Goal: Task Accomplishment & Management: Manage account settings

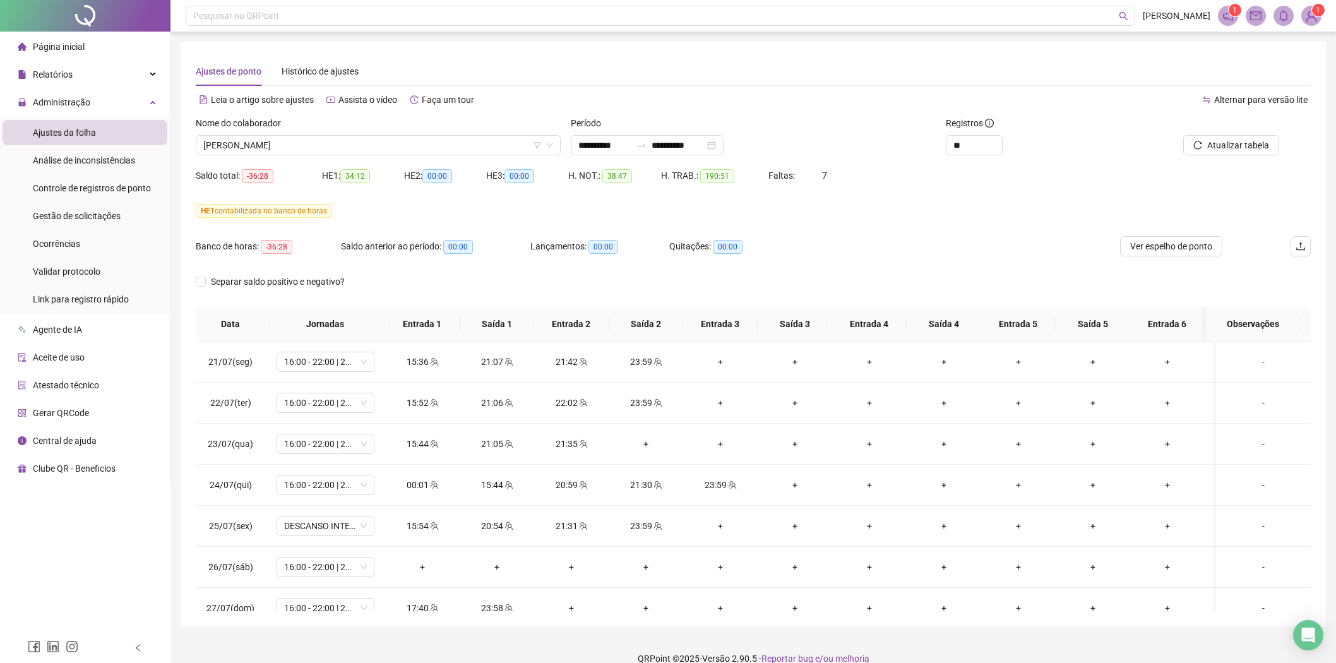
click at [1225, 138] on span "Atualizar tabela" at bounding box center [1238, 145] width 62 height 14
click at [433, 488] on icon "team" at bounding box center [434, 485] width 9 height 9
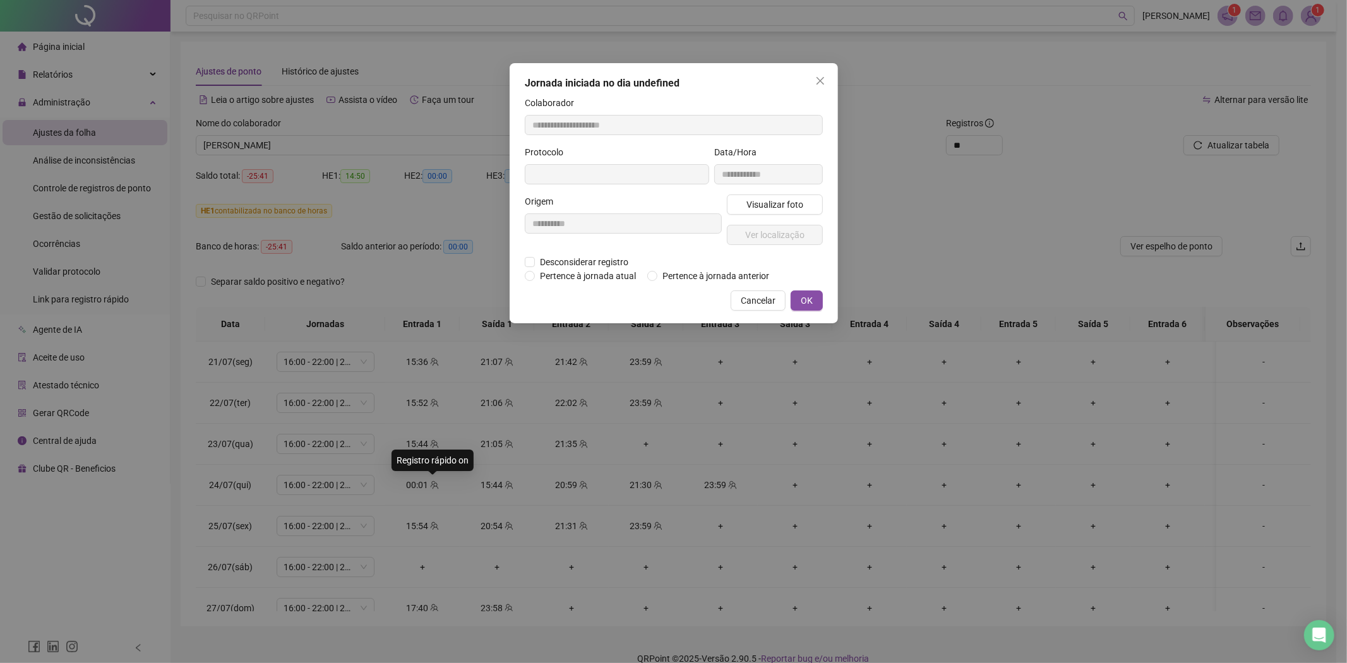
type input "**********"
click at [703, 278] on span "Pertence à jornada anterior" at bounding box center [715, 277] width 117 height 14
click at [802, 297] on span "OK" at bounding box center [807, 302] width 12 height 14
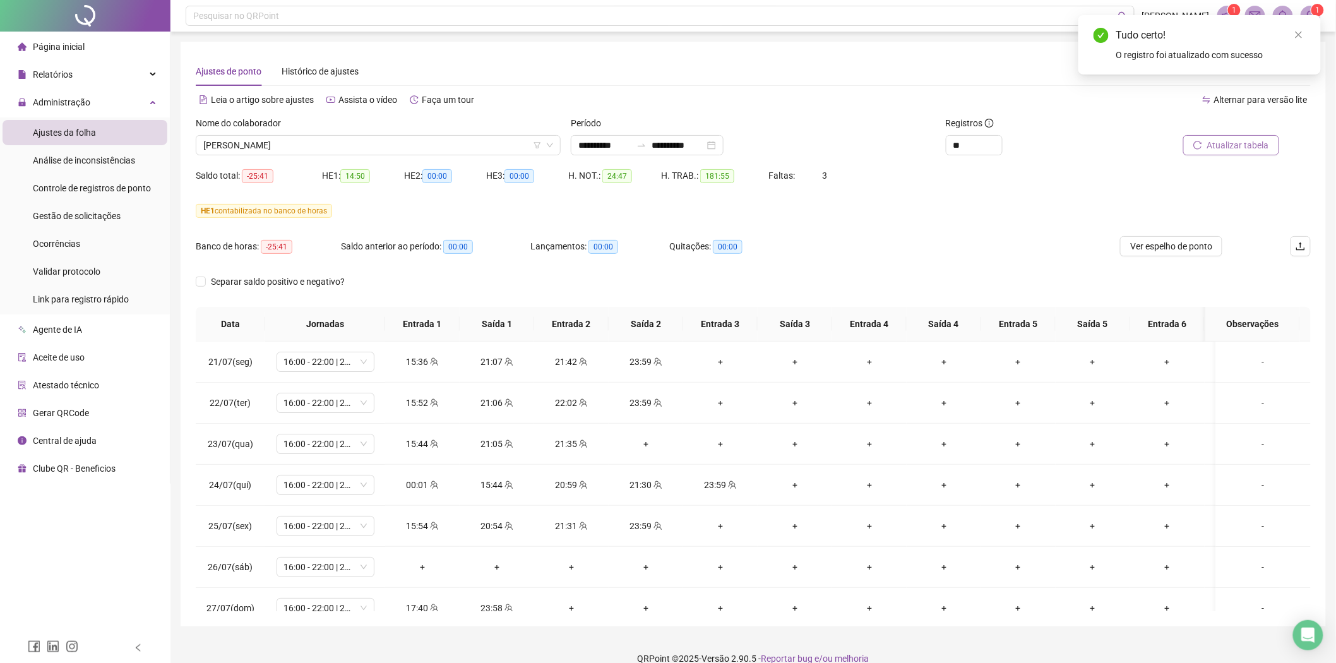
click at [1221, 142] on span "Atualizar tabela" at bounding box center [1238, 145] width 62 height 14
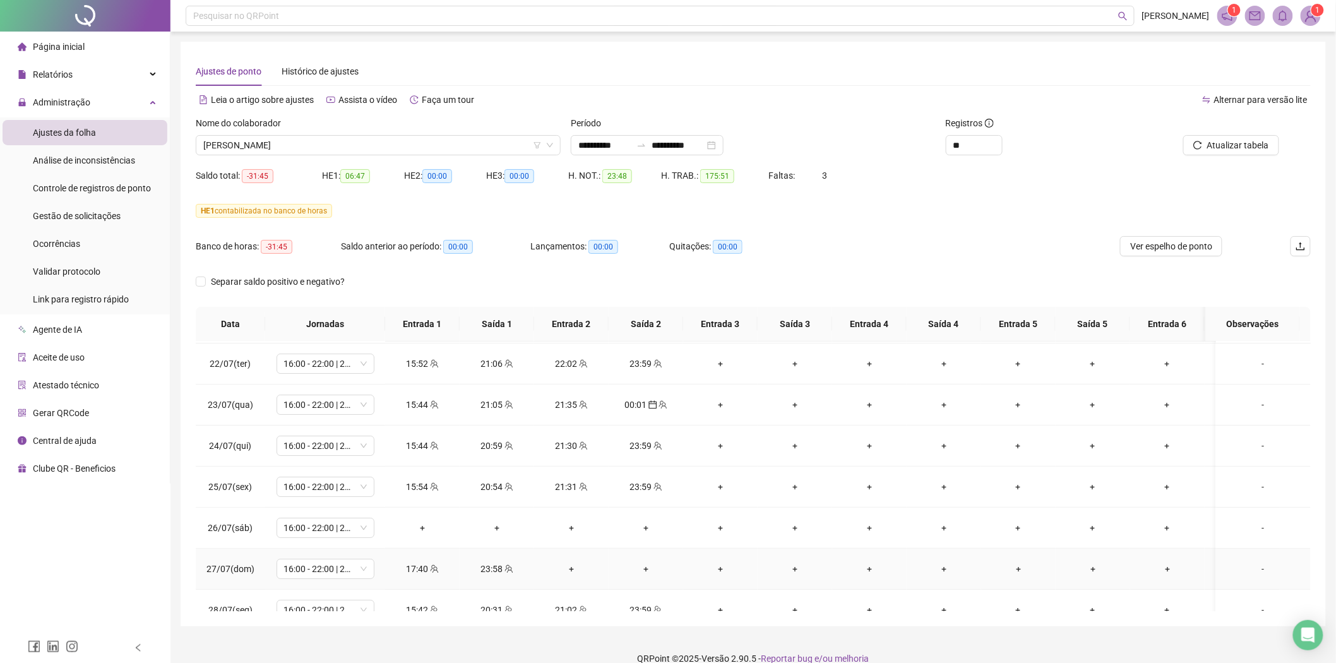
scroll to position [70, 0]
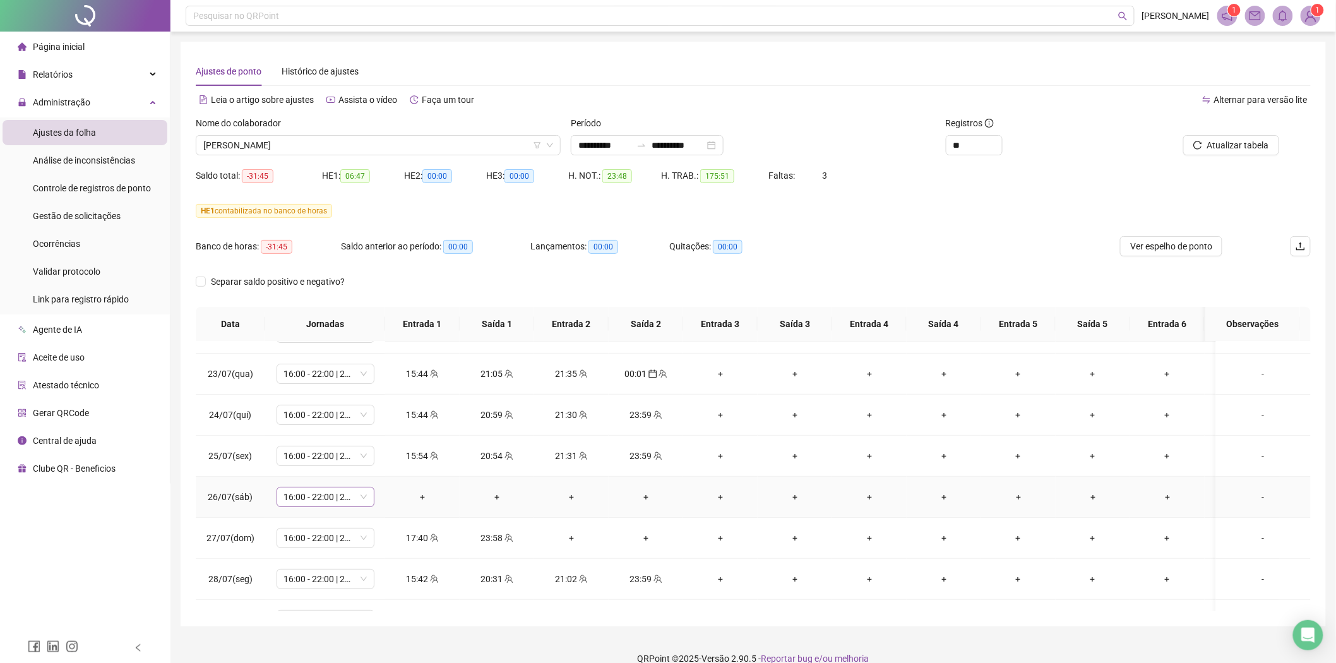
click at [344, 504] on span "16:00 - 22:00 | 23:00 - 00:20" at bounding box center [325, 496] width 83 height 19
type input "*****"
click at [313, 426] on div "Folga" at bounding box center [335, 430] width 83 height 14
click at [381, 463] on span "Sim" at bounding box center [385, 464] width 15 height 14
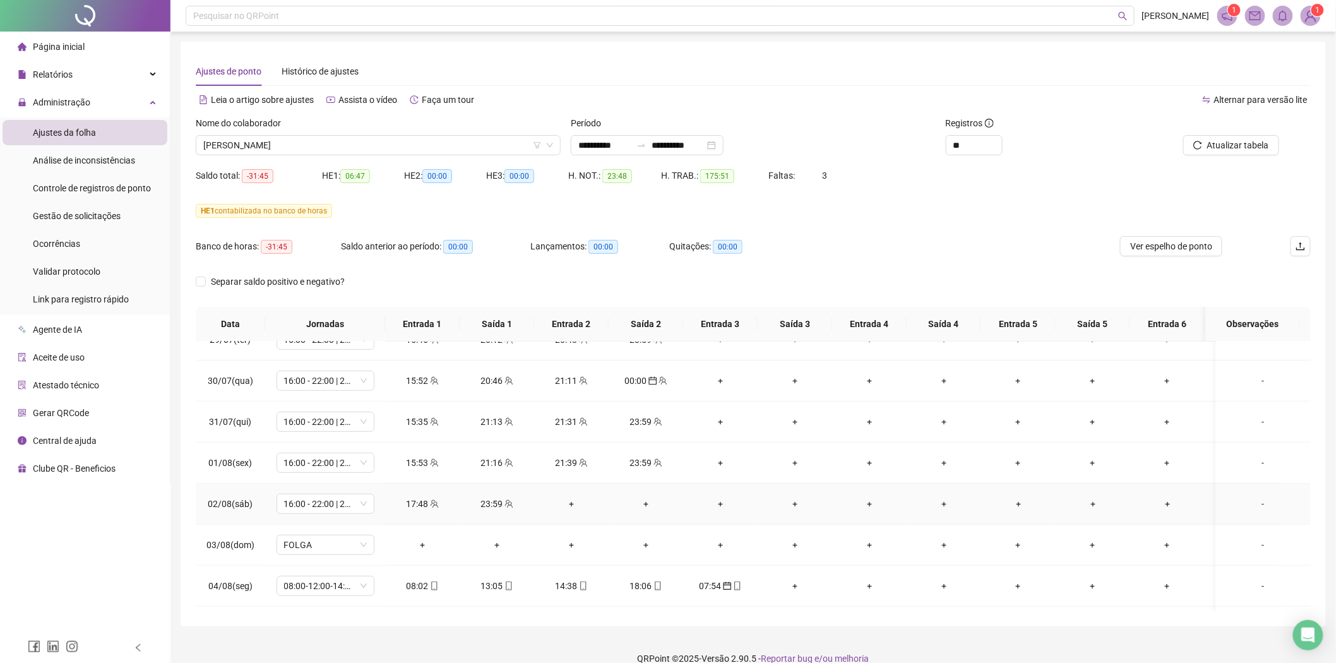
scroll to position [421, 0]
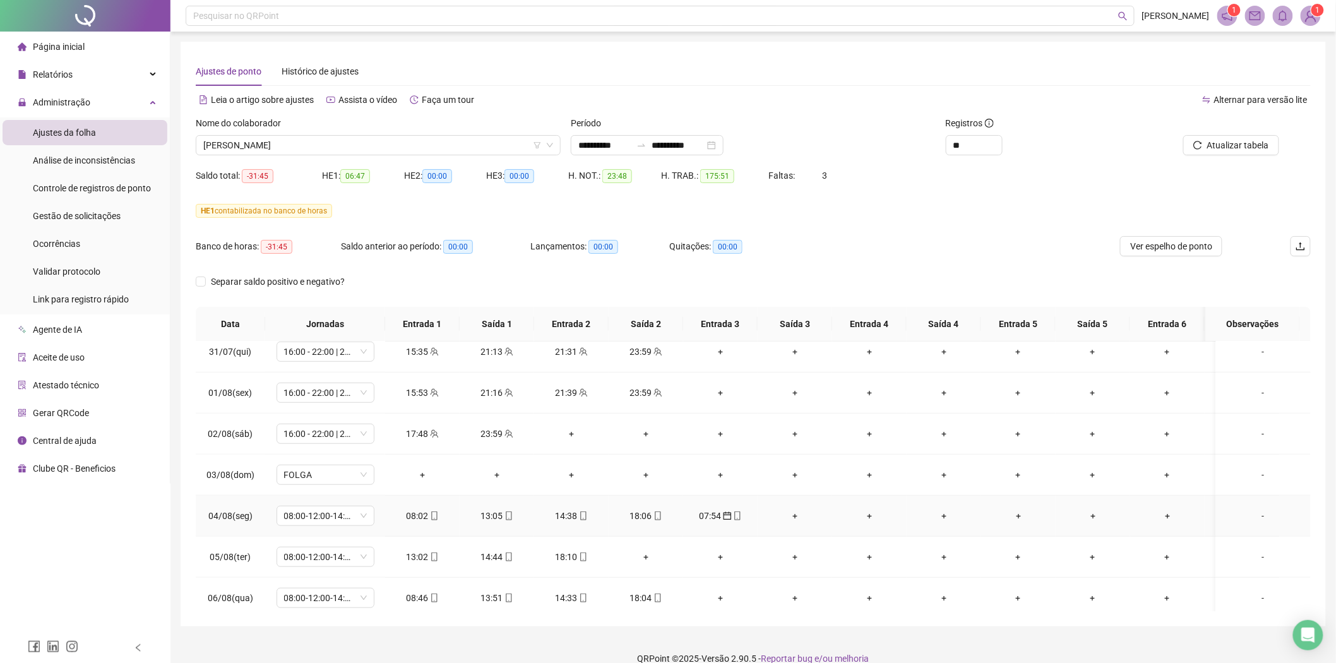
click at [735, 517] on icon "mobile" at bounding box center [737, 515] width 9 height 9
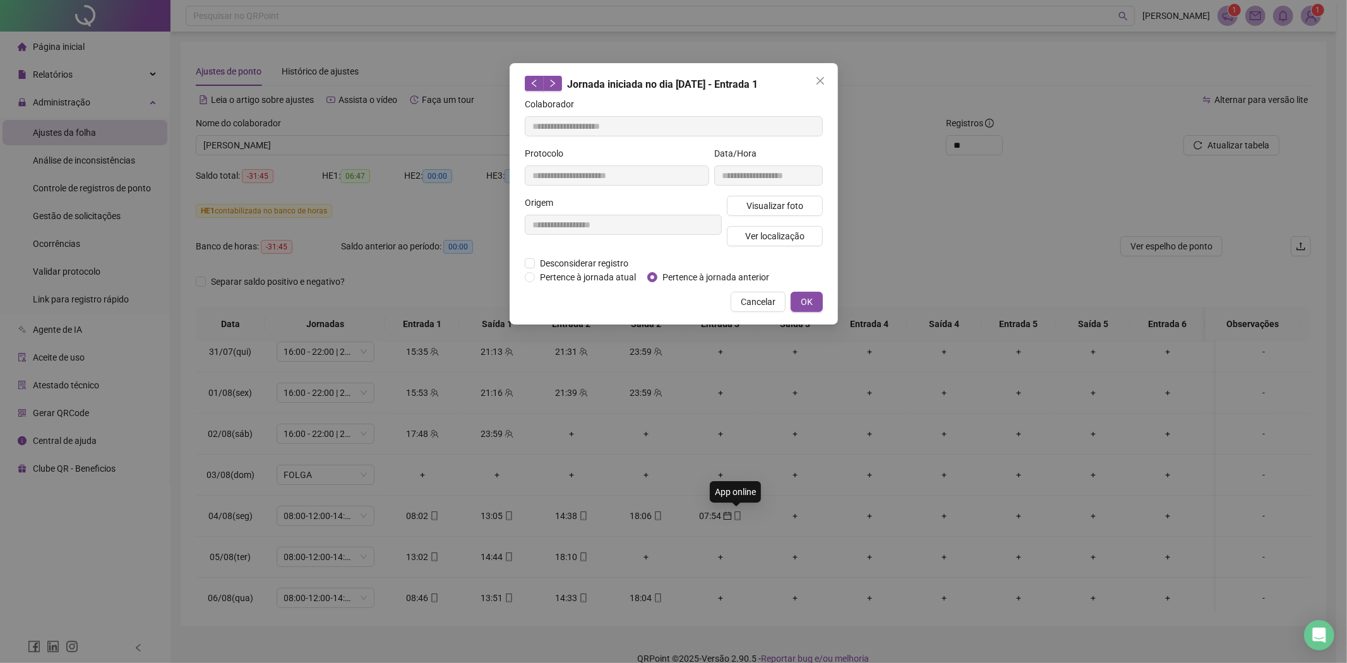
type input "**********"
click at [577, 273] on span "Pertence à jornada atual" at bounding box center [588, 277] width 106 height 14
click at [810, 299] on span "OK" at bounding box center [807, 302] width 12 height 14
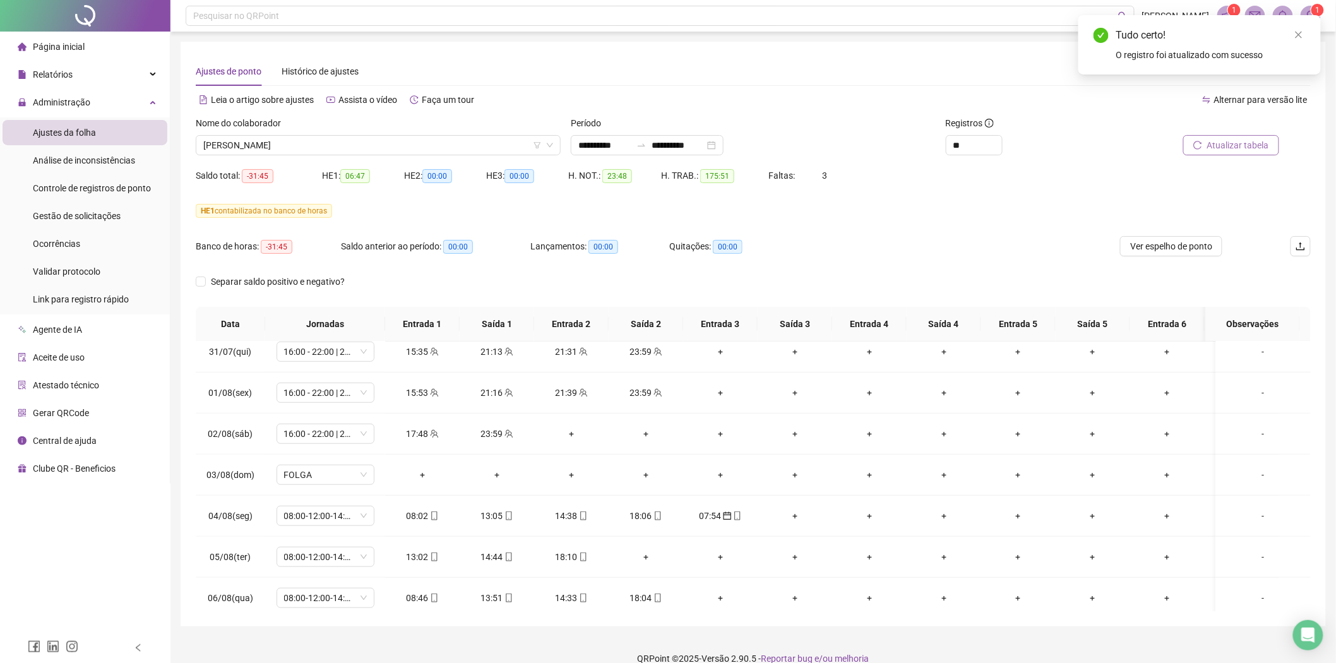
drag, startPoint x: 1248, startPoint y: 158, endPoint x: 1244, endPoint y: 152, distance: 7.2
click at [1248, 158] on div "Atualizar tabela" at bounding box center [1222, 140] width 188 height 49
click at [1243, 148] on span "Atualizar tabela" at bounding box center [1238, 145] width 62 height 14
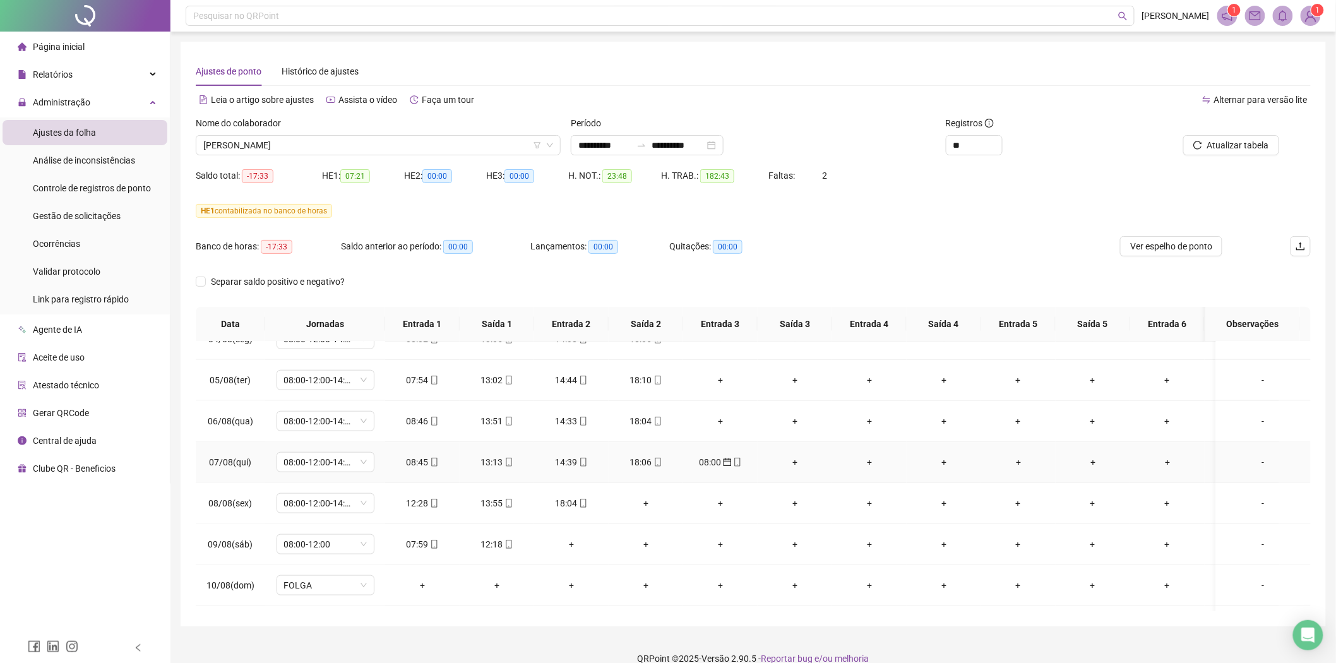
scroll to position [631, 0]
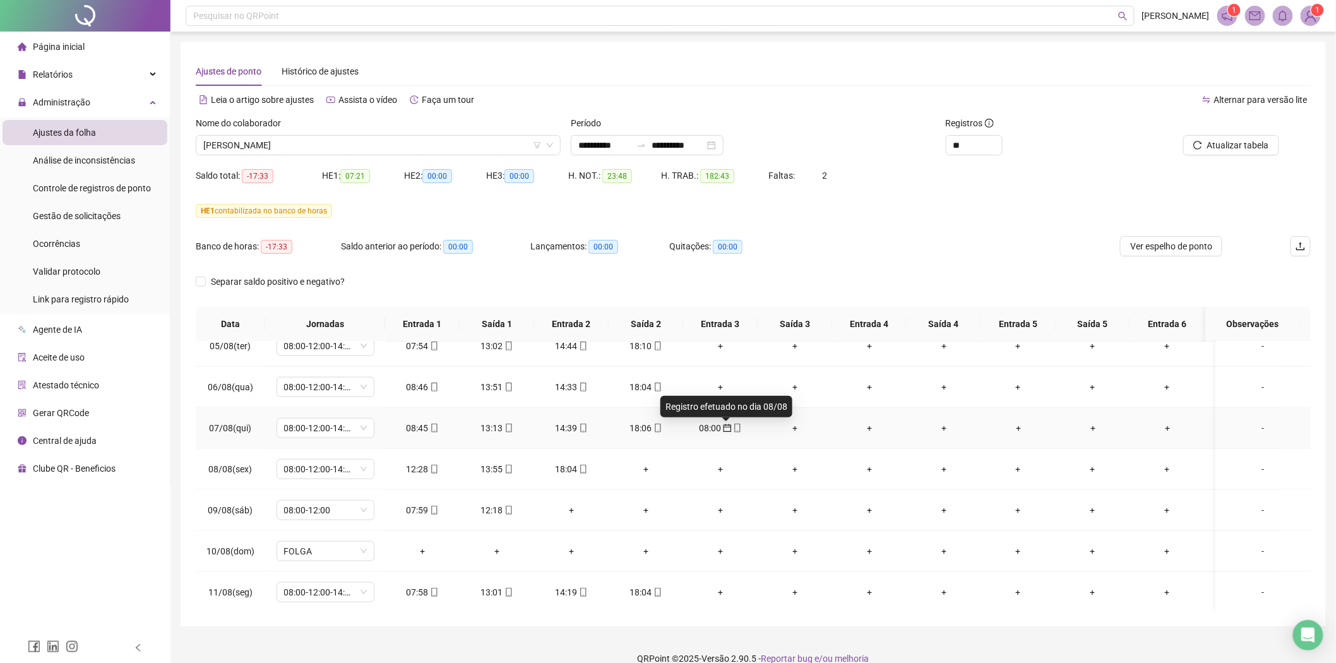
click at [726, 431] on icon "calendar" at bounding box center [727, 428] width 9 height 9
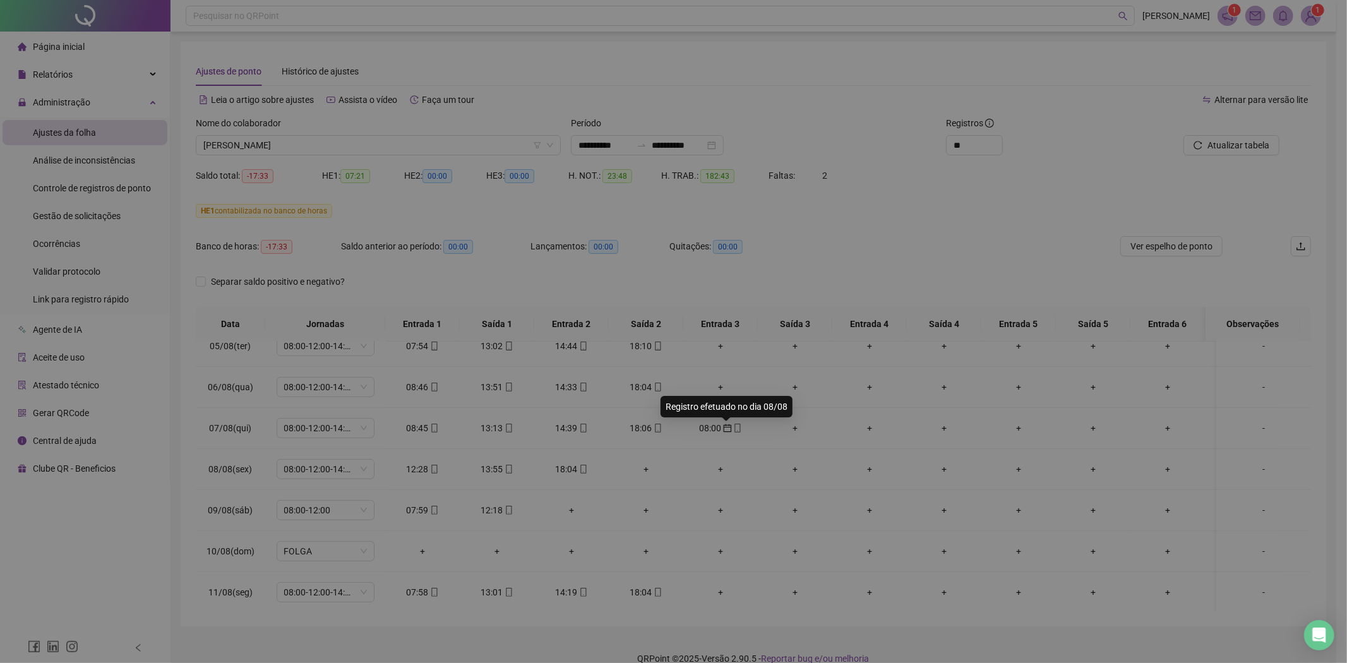
type input "**********"
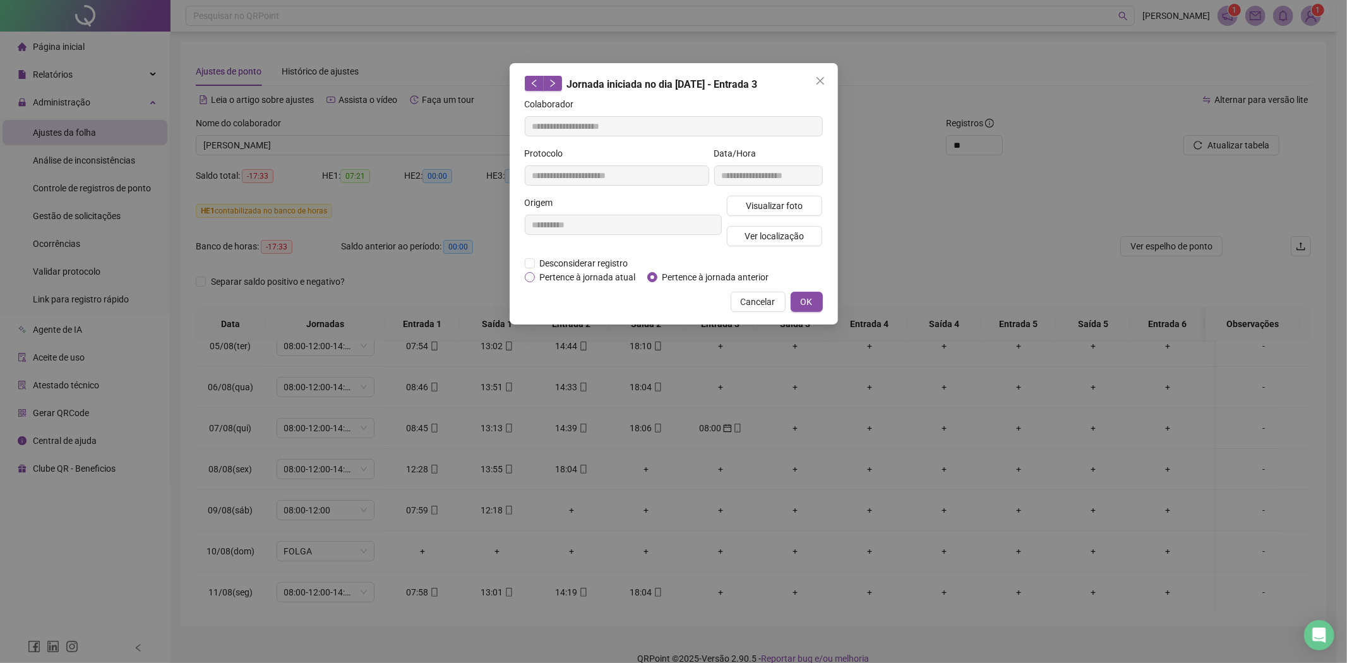
click at [585, 270] on span "Pertence à jornada atual" at bounding box center [588, 277] width 106 height 14
click at [803, 301] on span "OK" at bounding box center [807, 302] width 12 height 14
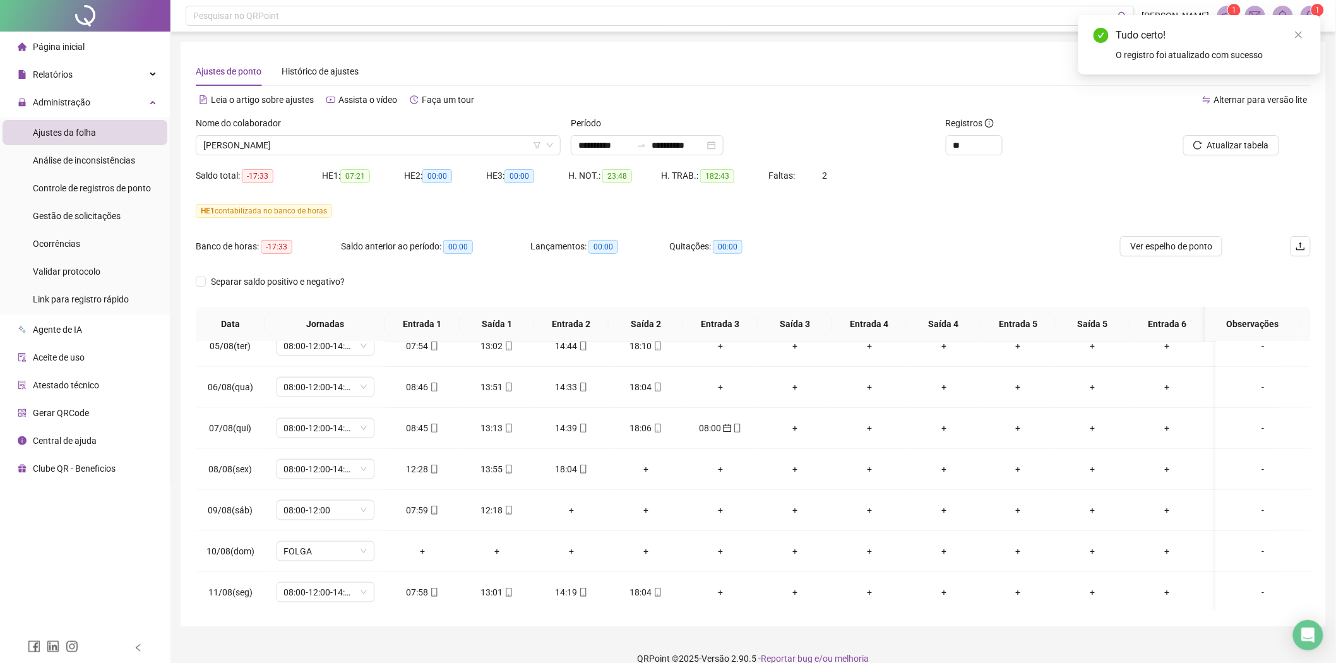
click at [1240, 133] on div at bounding box center [1206, 125] width 146 height 19
click at [1220, 148] on span "Atualizar tabela" at bounding box center [1238, 145] width 62 height 14
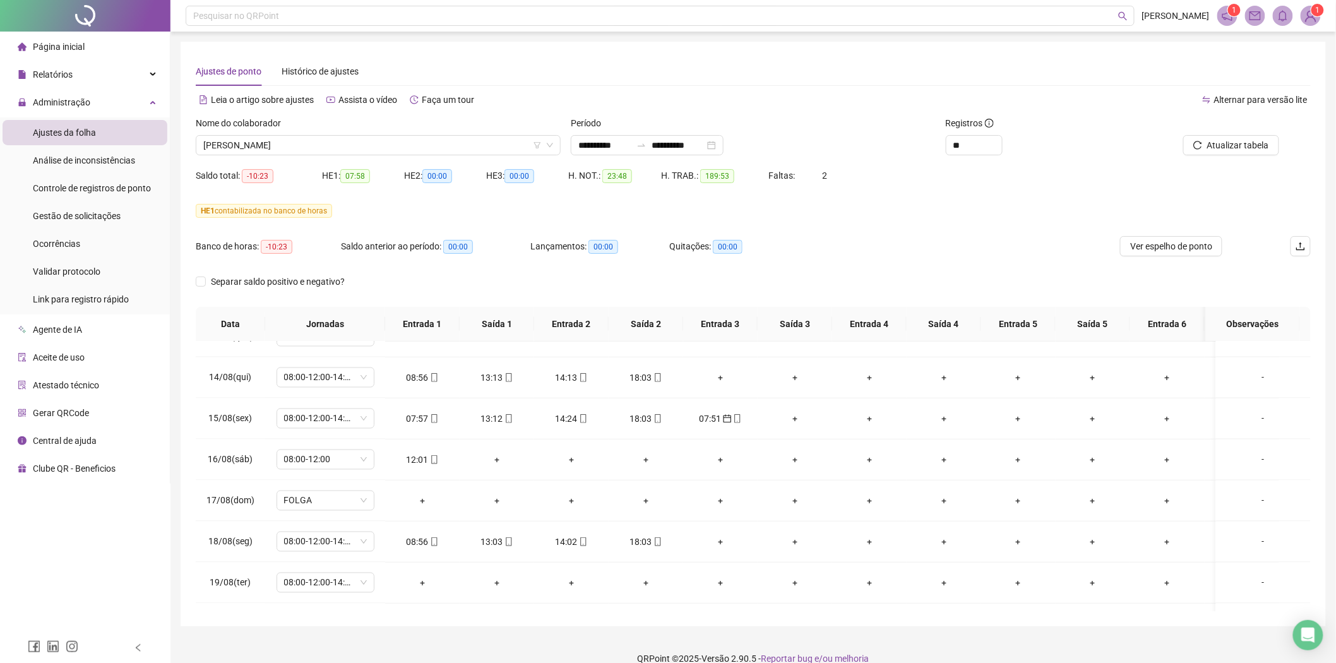
scroll to position [982, 0]
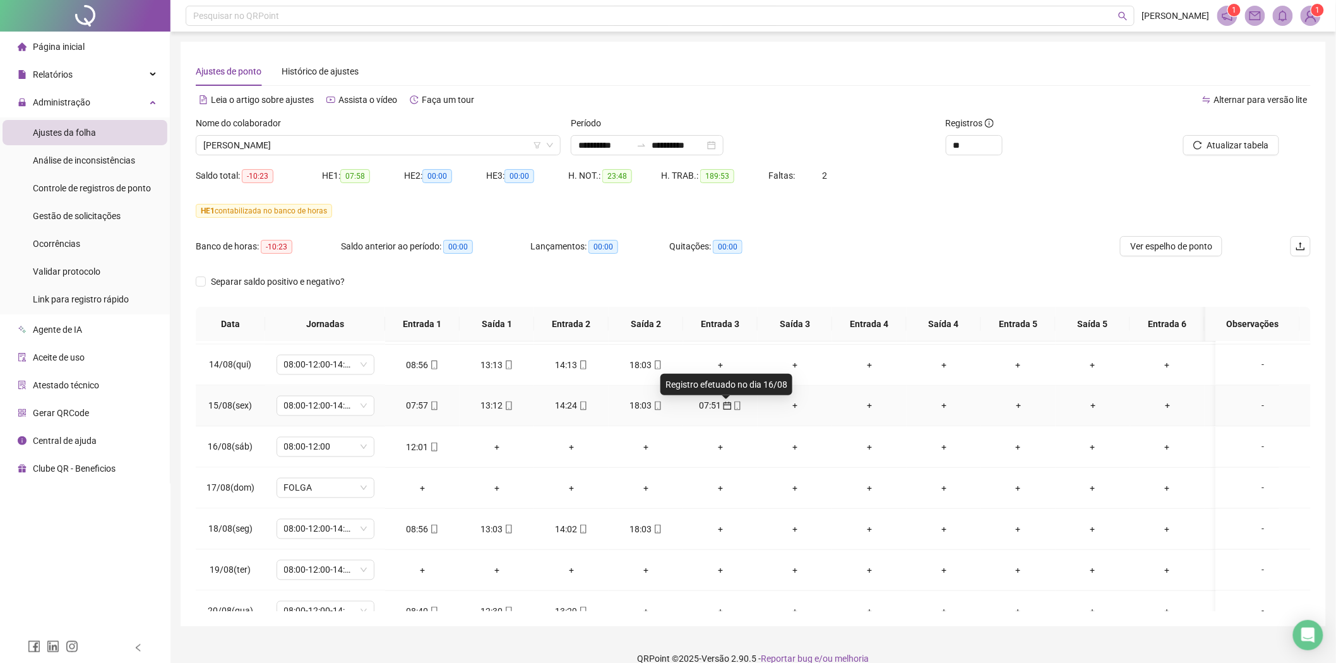
click at [728, 410] on icon "calendar" at bounding box center [727, 406] width 9 height 9
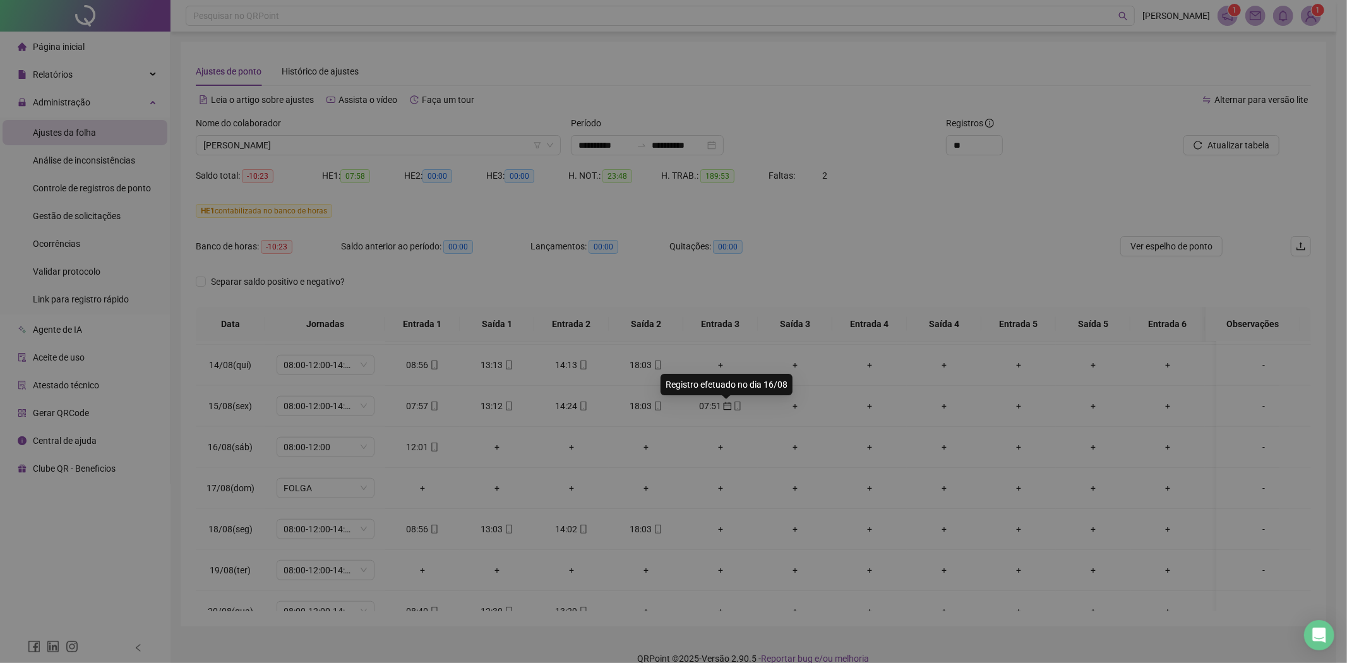
type input "**********"
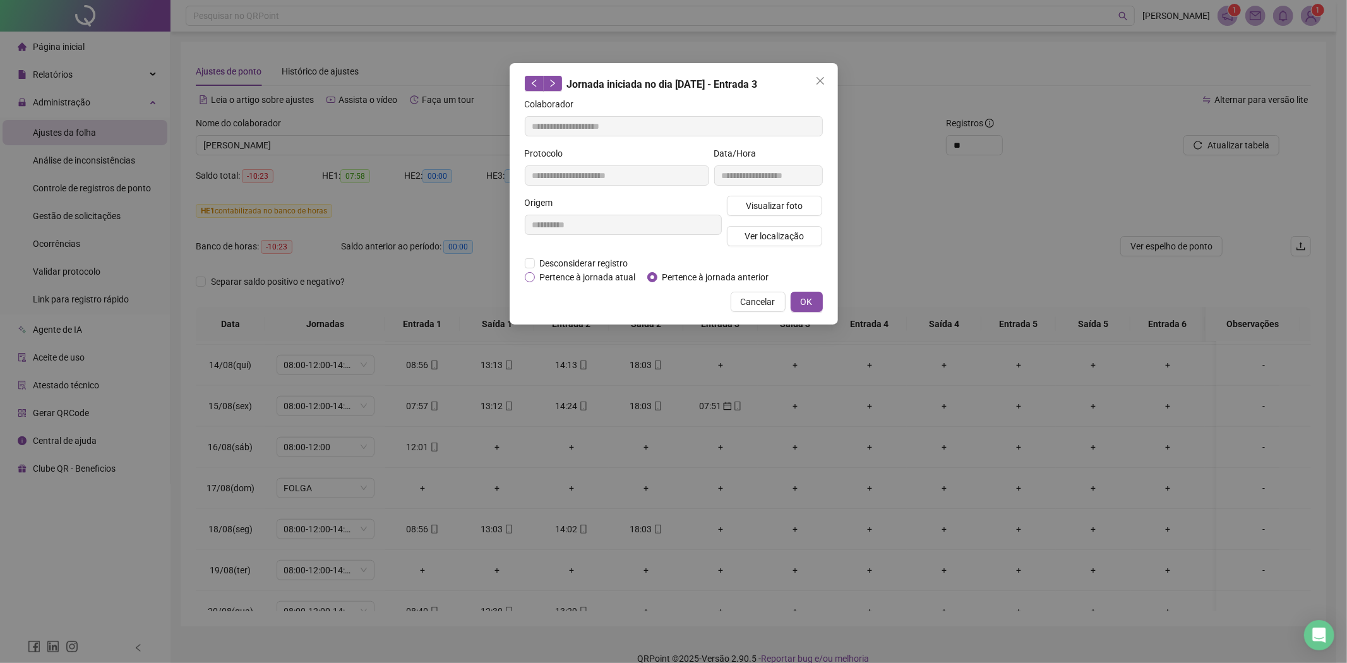
click at [628, 278] on span "Pertence à jornada atual" at bounding box center [588, 277] width 106 height 14
click at [796, 299] on button "OK" at bounding box center [807, 302] width 32 height 20
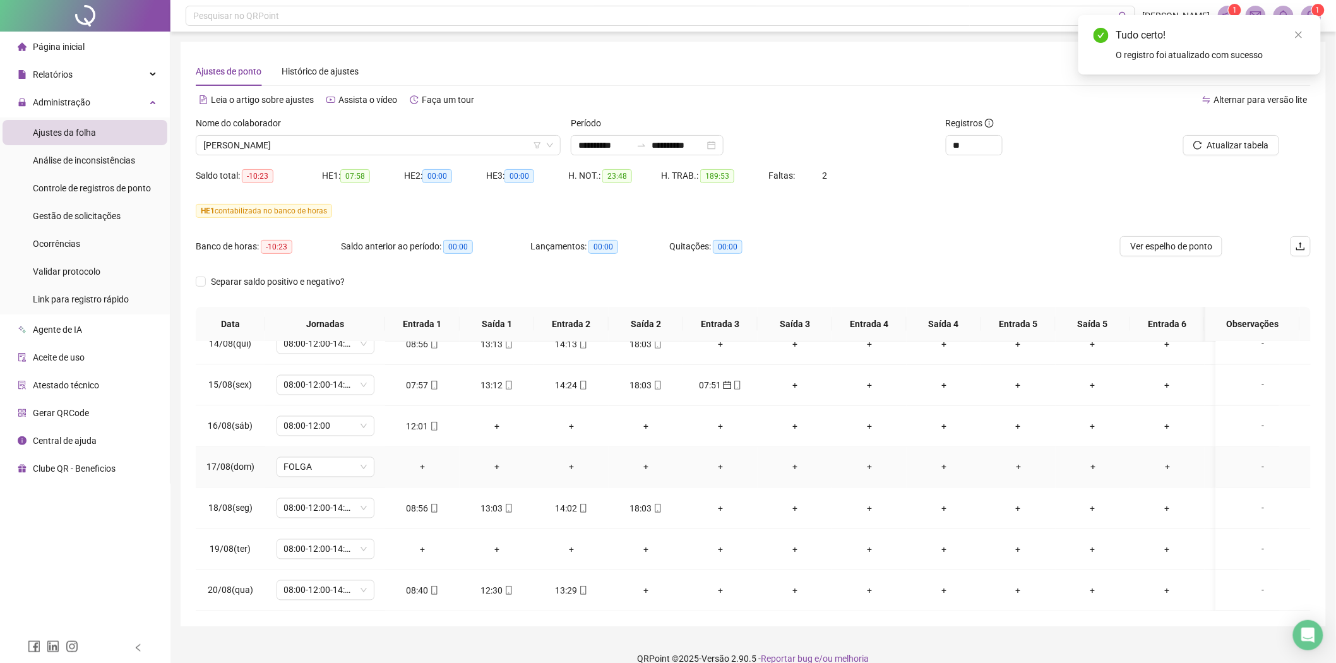
scroll to position [17, 0]
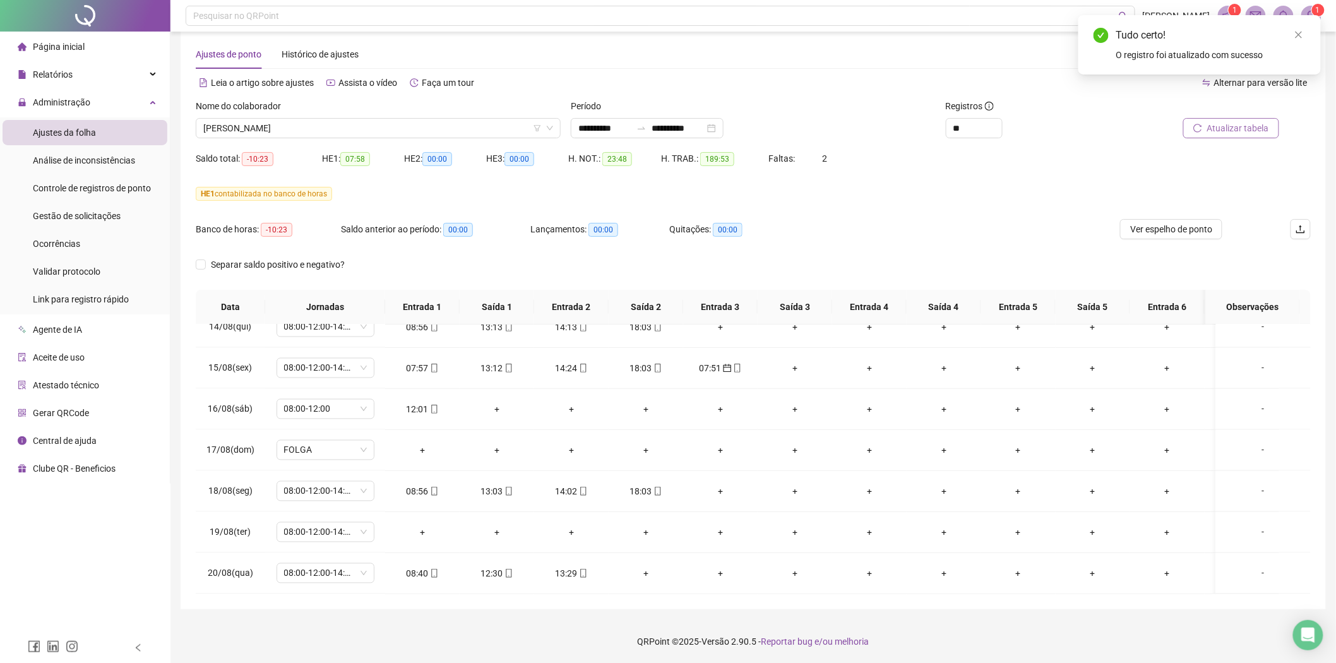
click at [1231, 135] on button "Atualizar tabela" at bounding box center [1231, 128] width 96 height 20
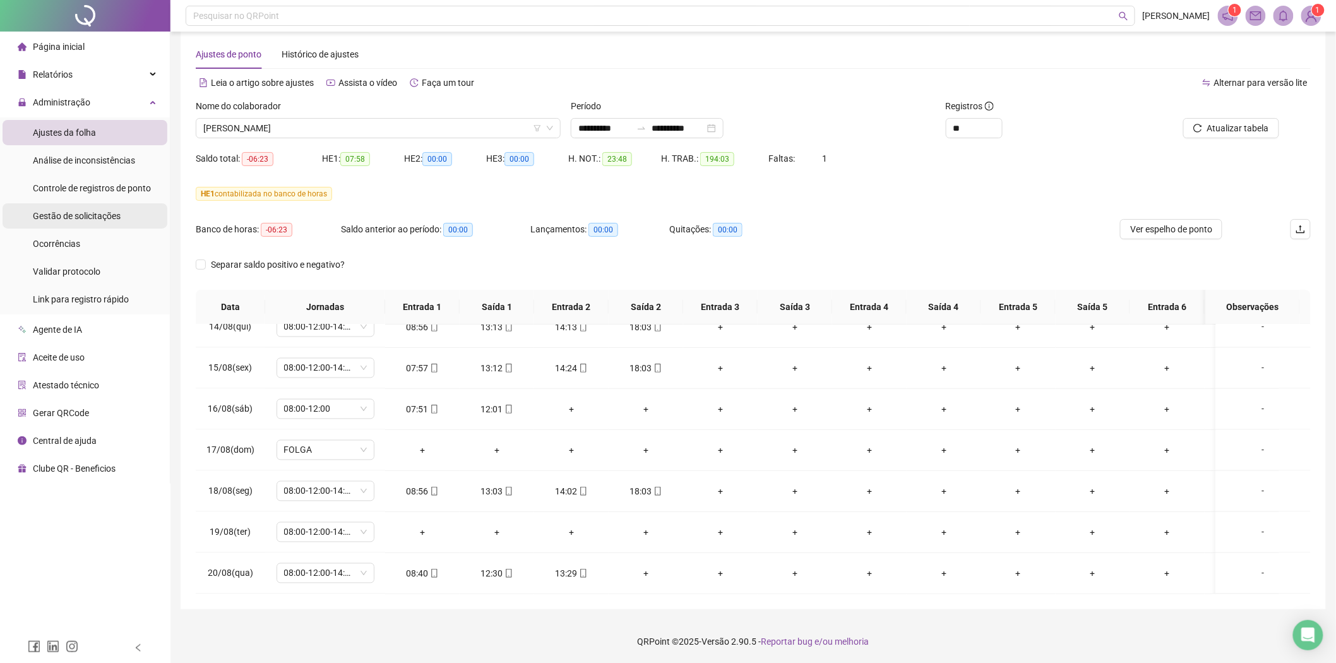
click at [111, 211] on span "Gestão de solicitações" at bounding box center [77, 216] width 88 height 10
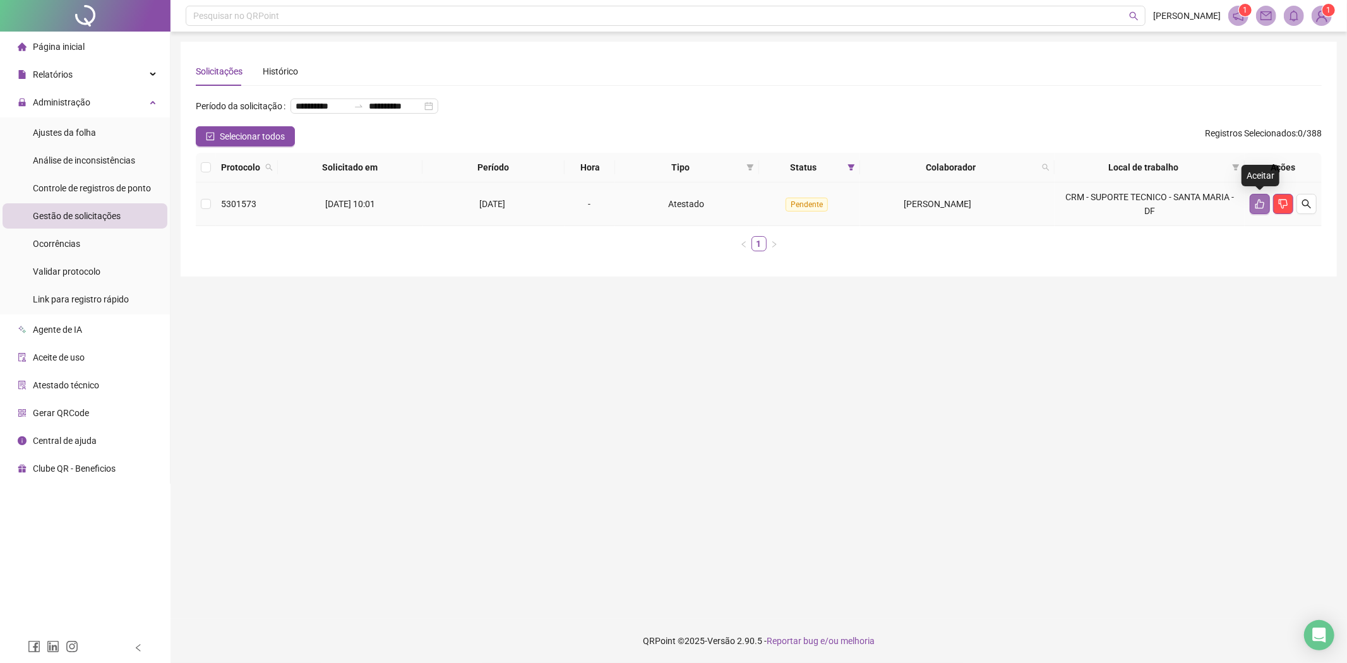
click at [1265, 200] on button "button" at bounding box center [1260, 204] width 20 height 20
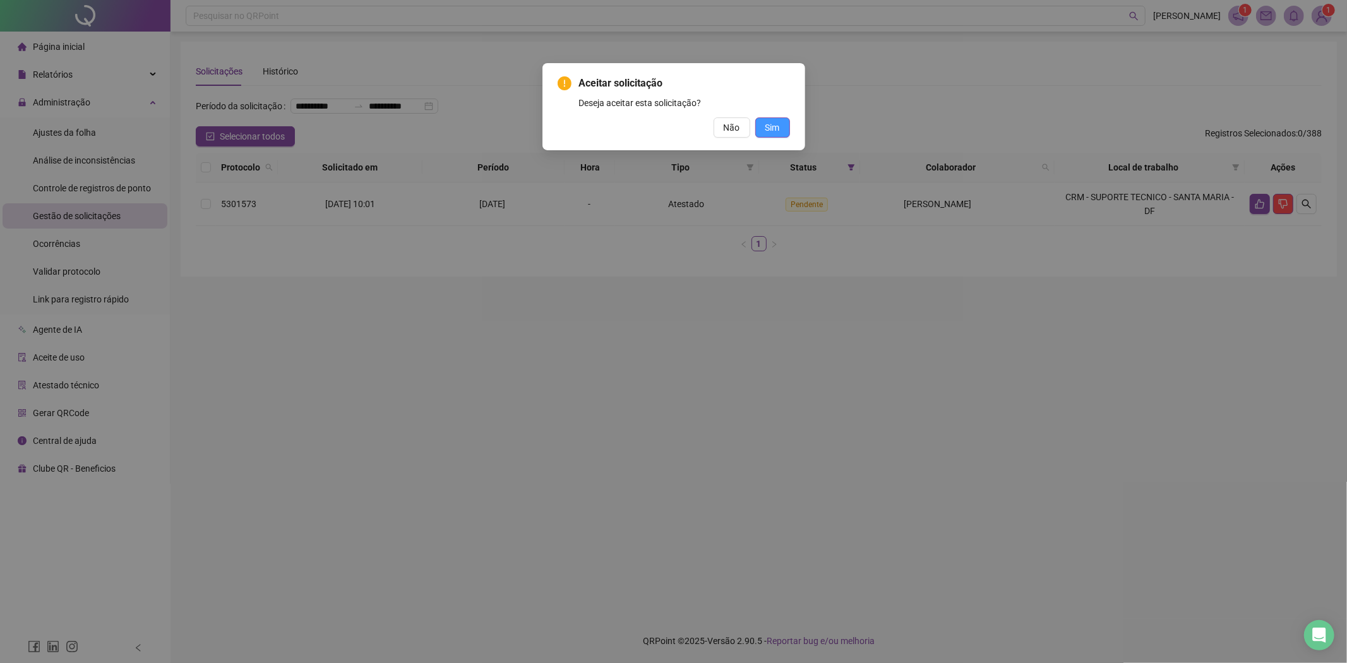
click at [765, 121] on span "Sim" at bounding box center [772, 128] width 15 height 14
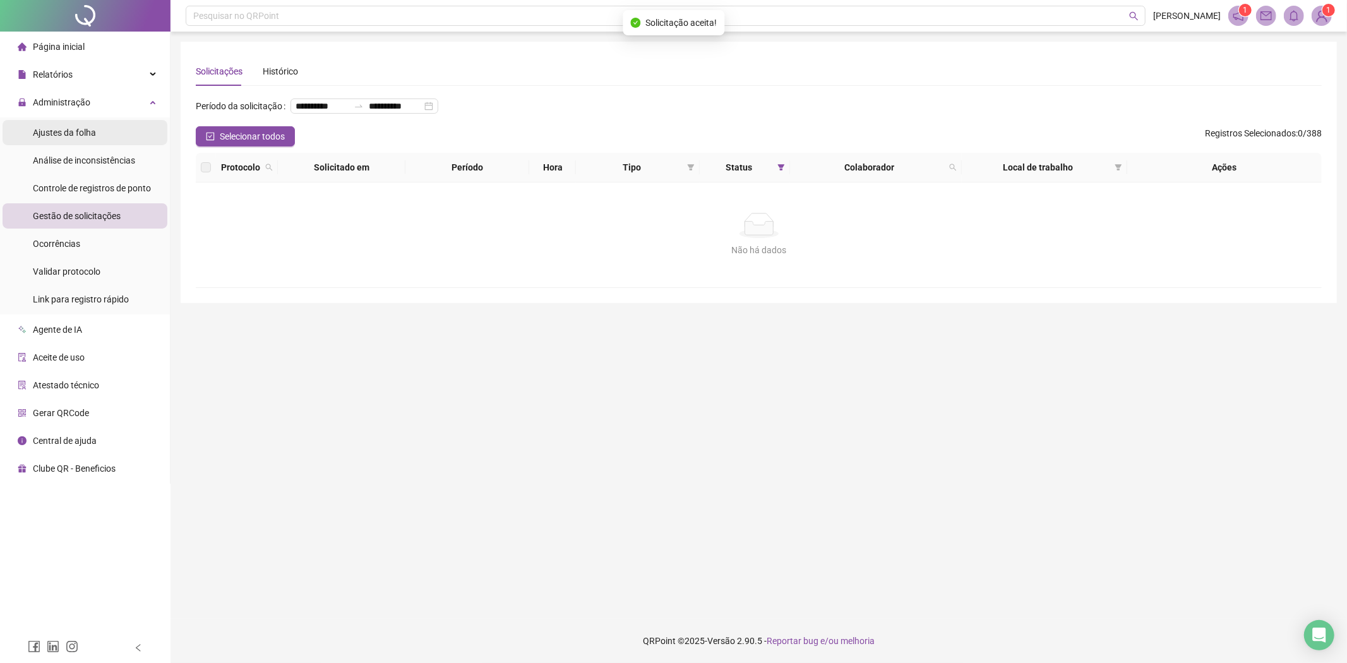
click at [64, 128] on span "Ajustes da folha" at bounding box center [64, 133] width 63 height 10
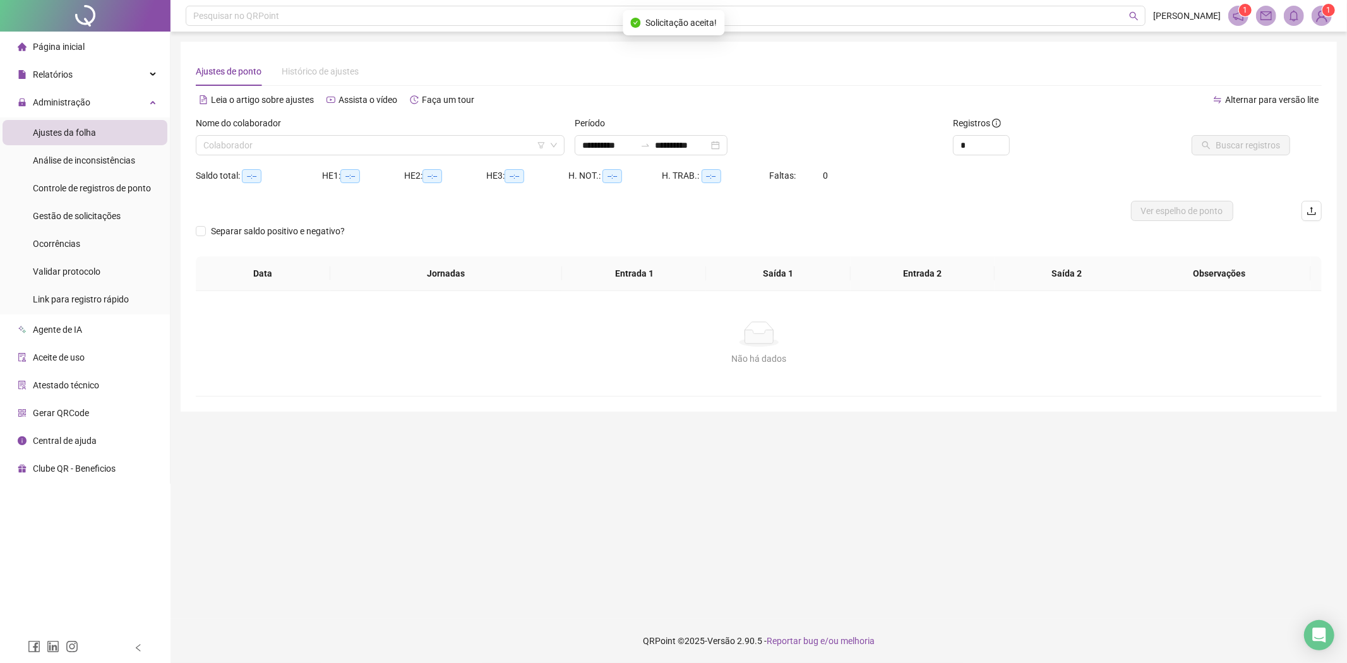
type input "**********"
click at [251, 162] on div "Nome do colaborador Colaborador" at bounding box center [380, 140] width 379 height 49
click at [249, 160] on div "Nome do colaborador Colaborador" at bounding box center [380, 140] width 379 height 49
click at [241, 148] on input "search" at bounding box center [374, 145] width 342 height 19
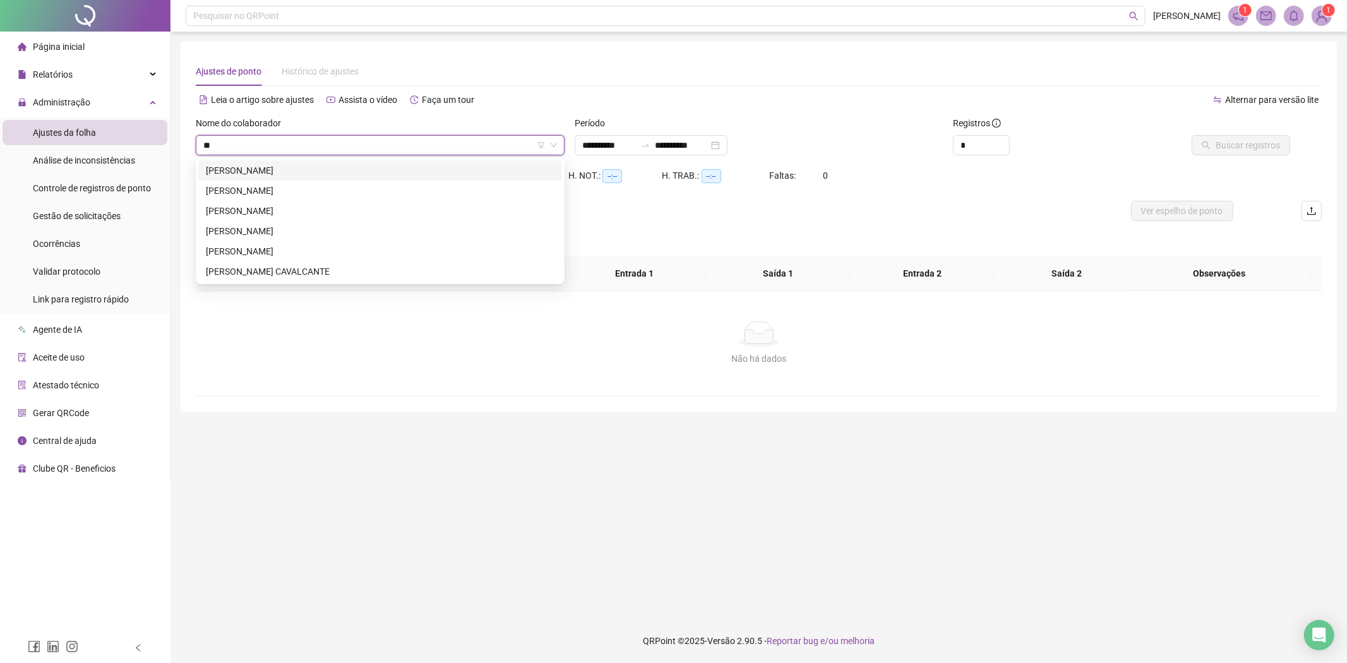
type input "***"
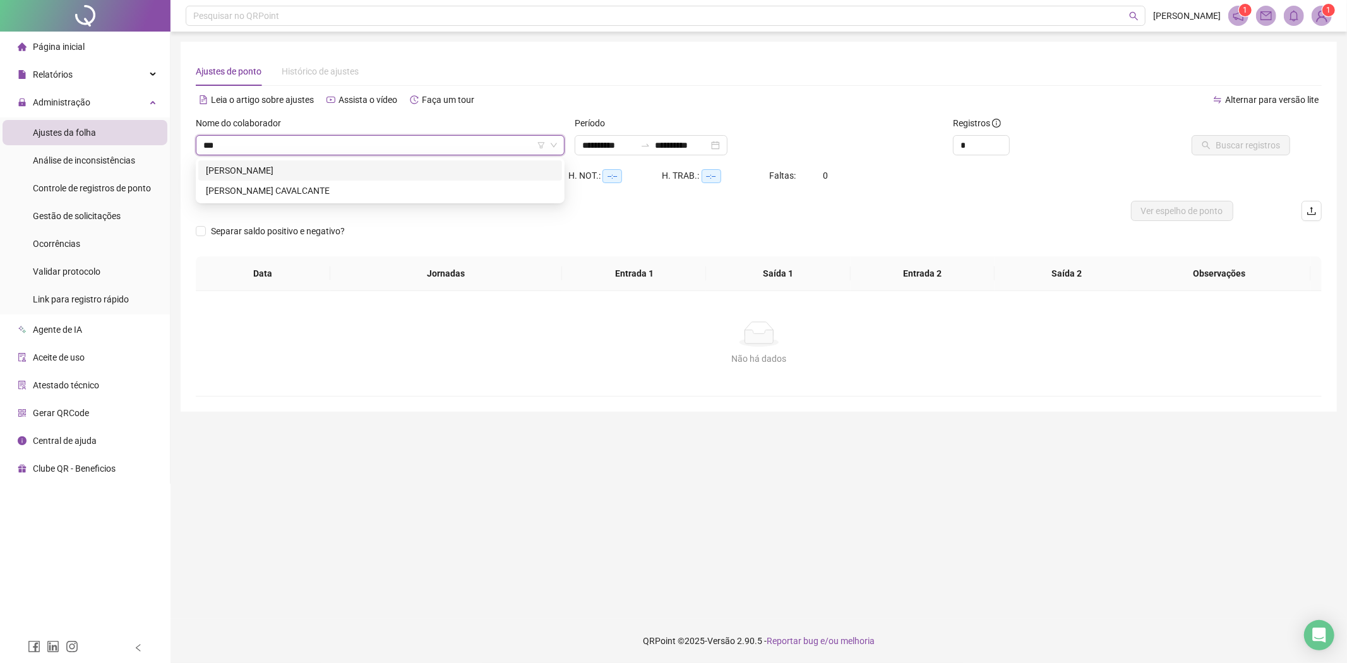
click at [256, 172] on div "[PERSON_NAME]" at bounding box center [380, 171] width 349 height 14
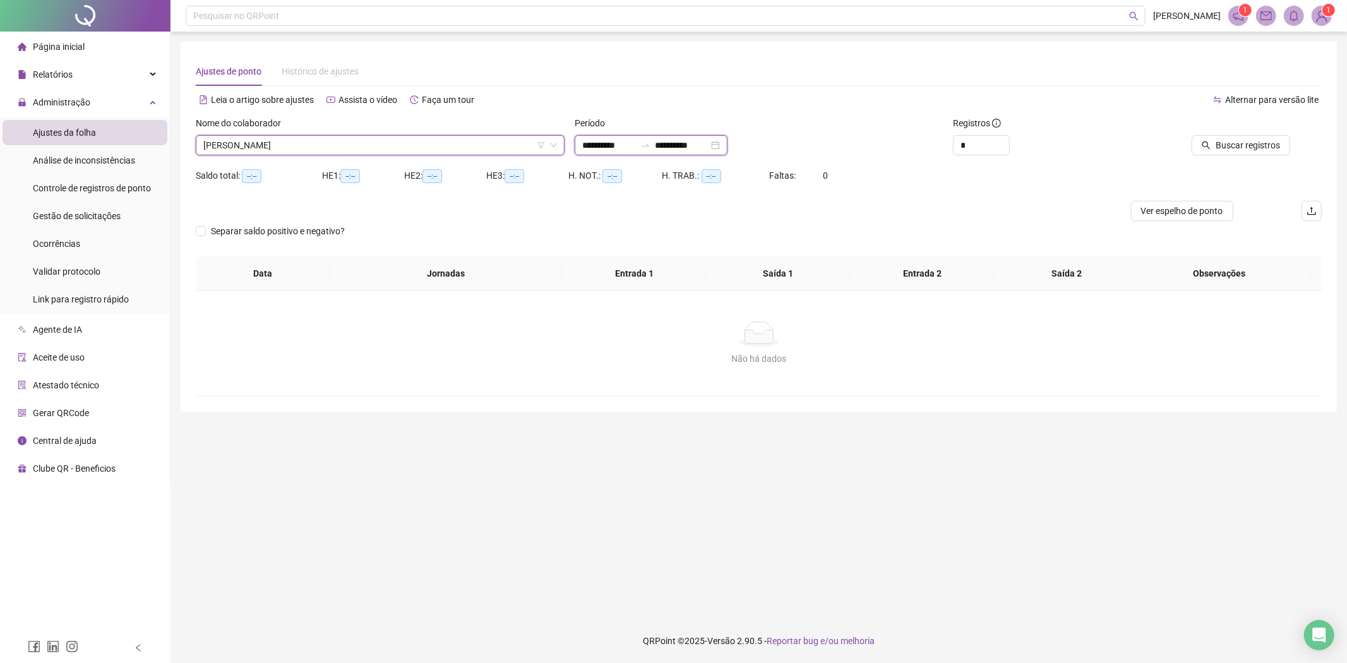
click at [635, 146] on input "**********" at bounding box center [608, 145] width 53 height 14
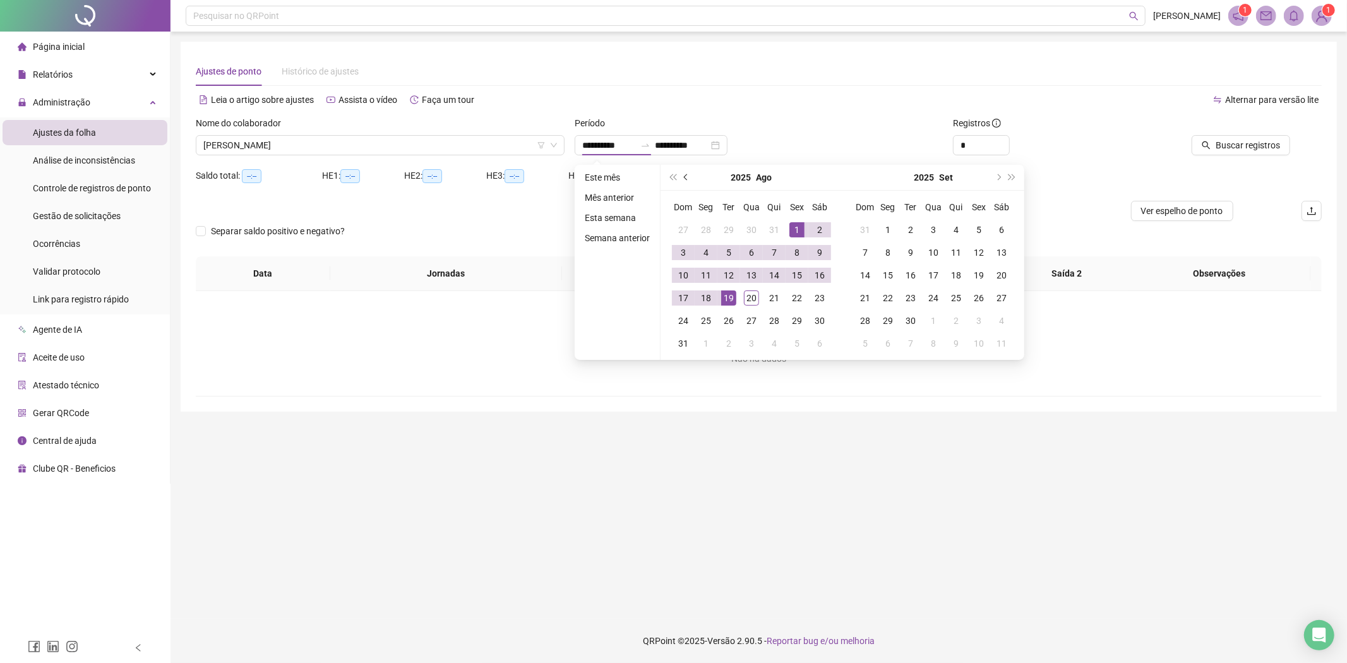
click at [679, 181] on button "prev-year" at bounding box center [686, 177] width 14 height 25
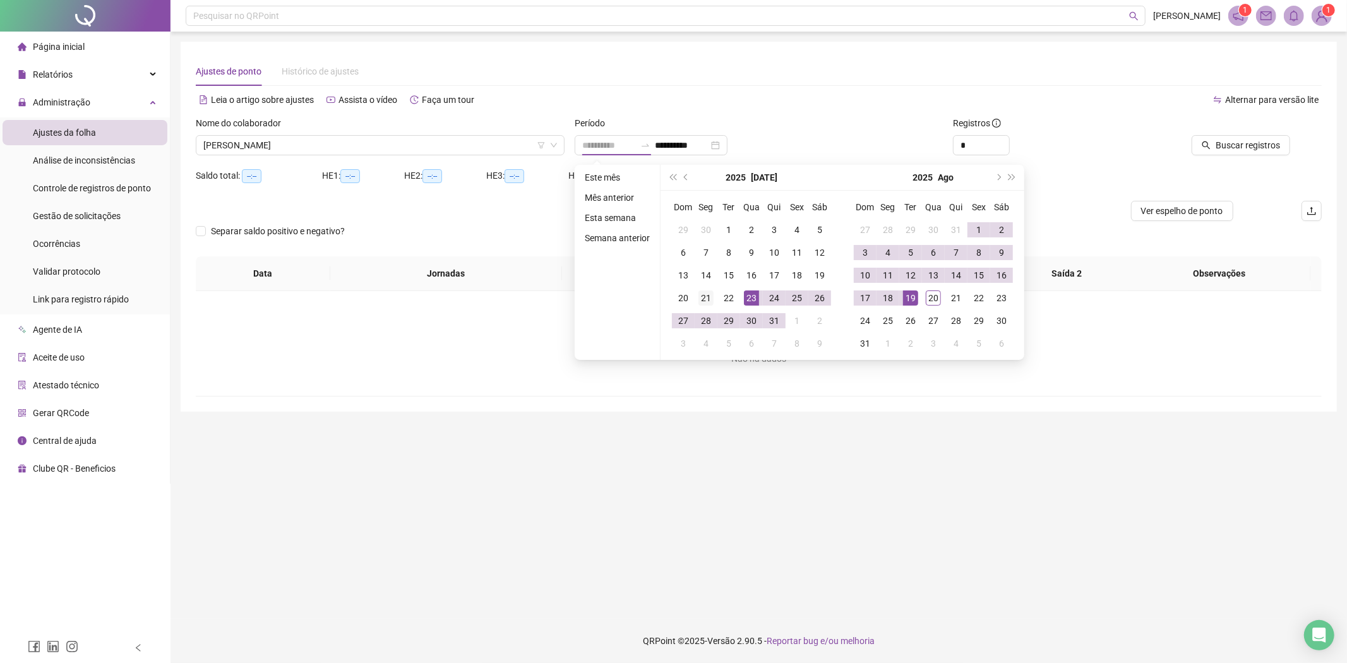
type input "**********"
click at [704, 301] on div "21" at bounding box center [705, 297] width 15 height 15
type input "**********"
click at [927, 298] on div "20" at bounding box center [933, 297] width 15 height 15
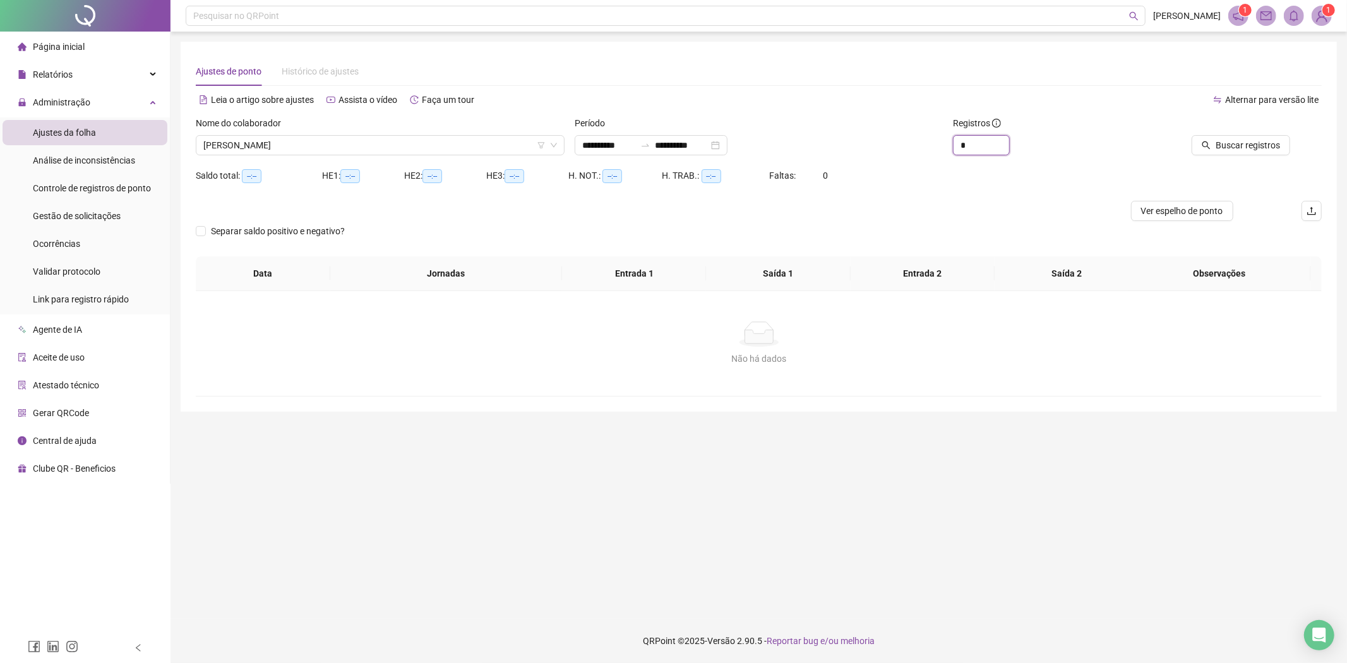
drag, startPoint x: 969, startPoint y: 150, endPoint x: 921, endPoint y: 154, distance: 48.2
click at [921, 153] on div "**********" at bounding box center [759, 140] width 1136 height 49
type input "**"
click at [1228, 155] on div "Buscar registros" at bounding box center [1231, 140] width 189 height 49
click at [1229, 148] on span "Buscar registros" at bounding box center [1248, 145] width 64 height 14
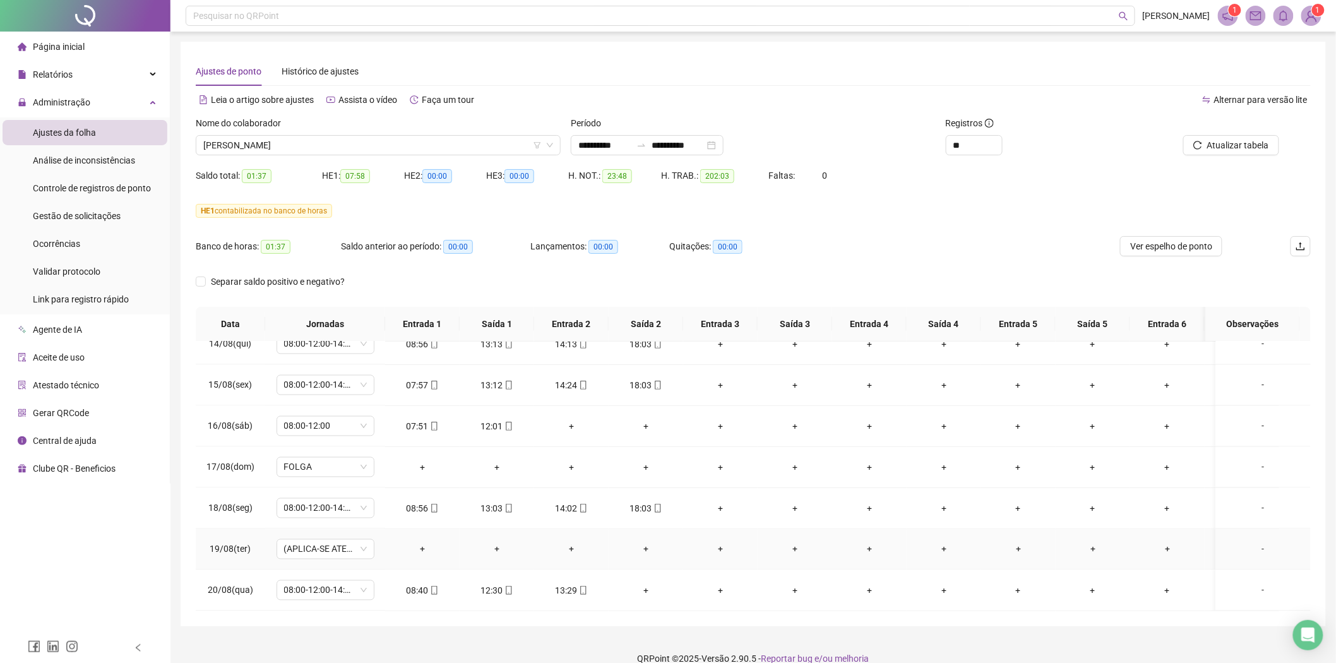
scroll to position [17, 0]
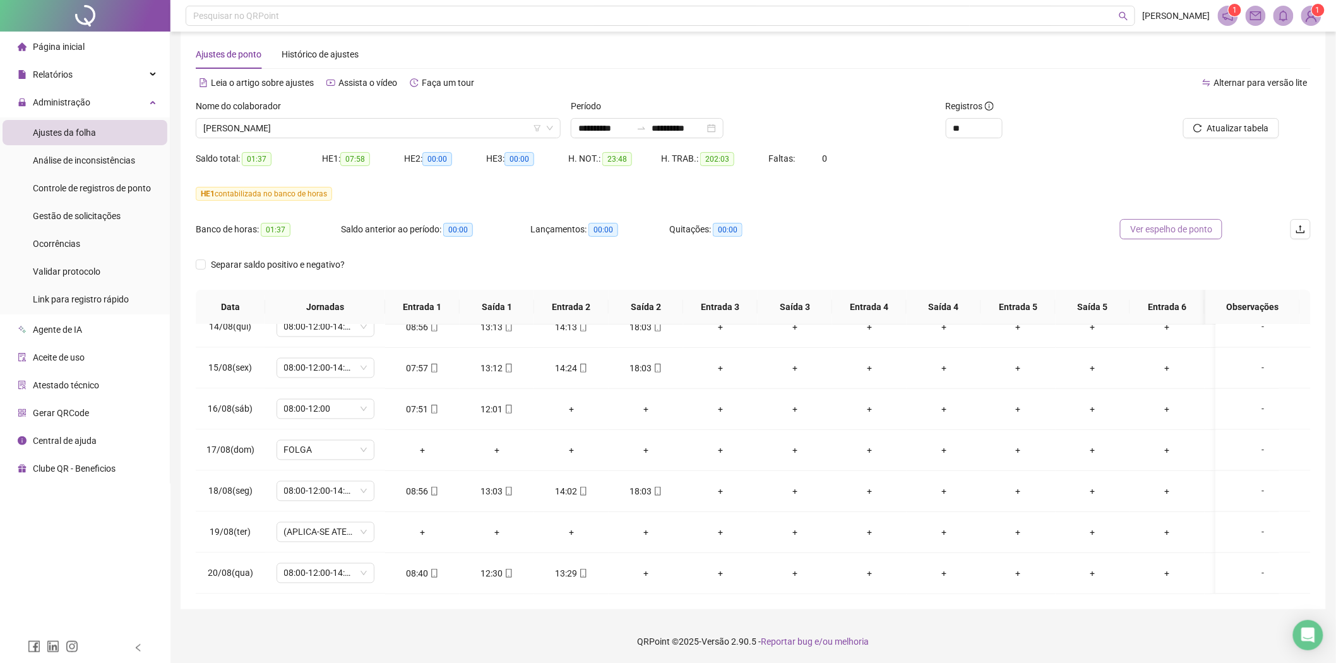
click at [1160, 228] on span "Ver espelho de ponto" at bounding box center [1171, 229] width 82 height 14
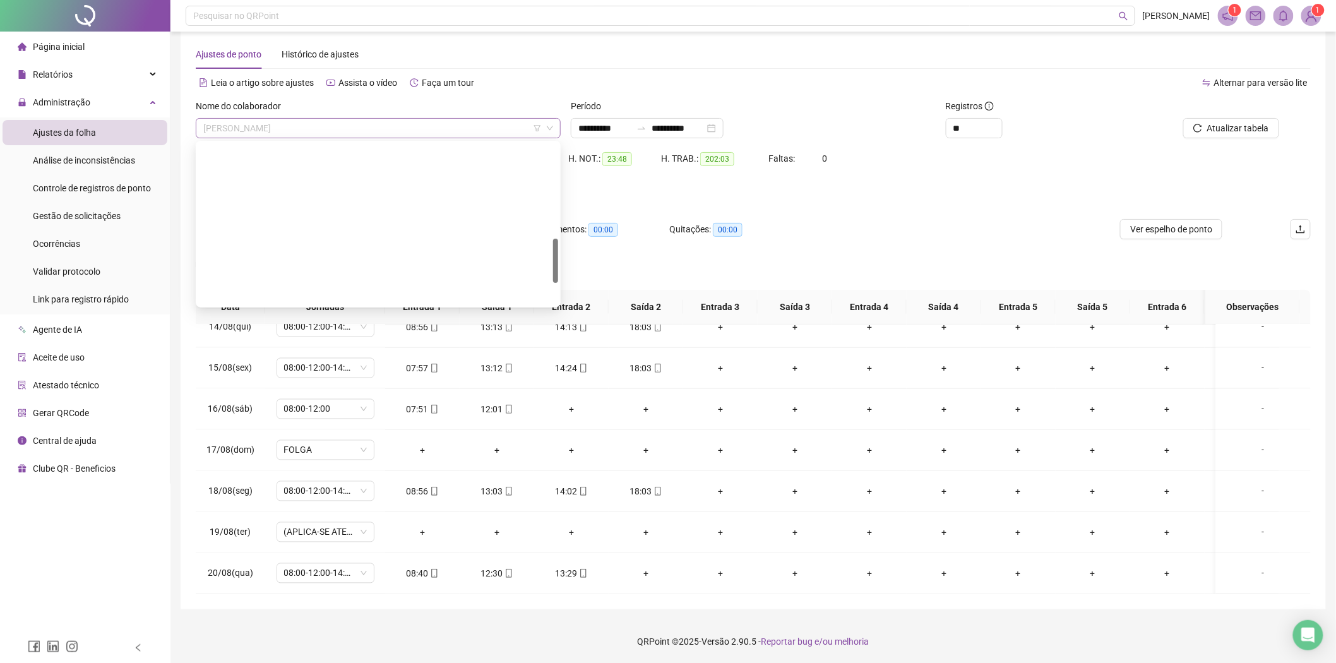
click at [278, 128] on span "[PERSON_NAME]" at bounding box center [378, 128] width 350 height 19
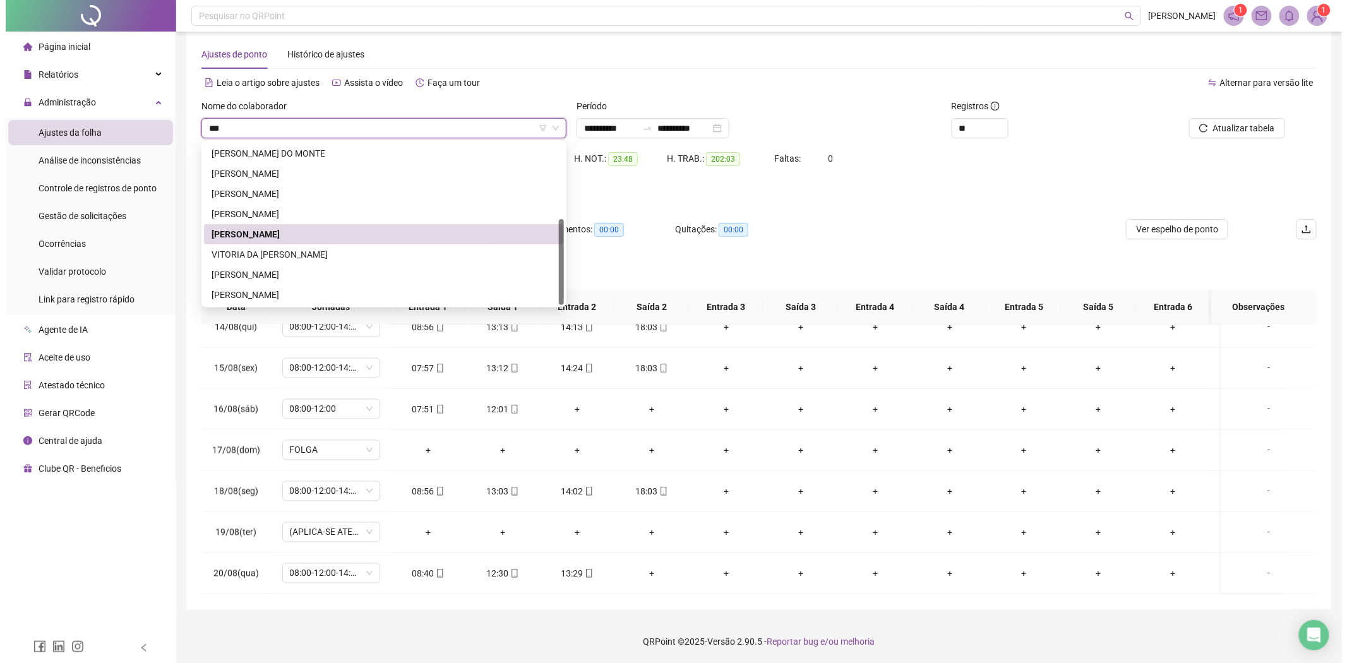
scroll to position [0, 0]
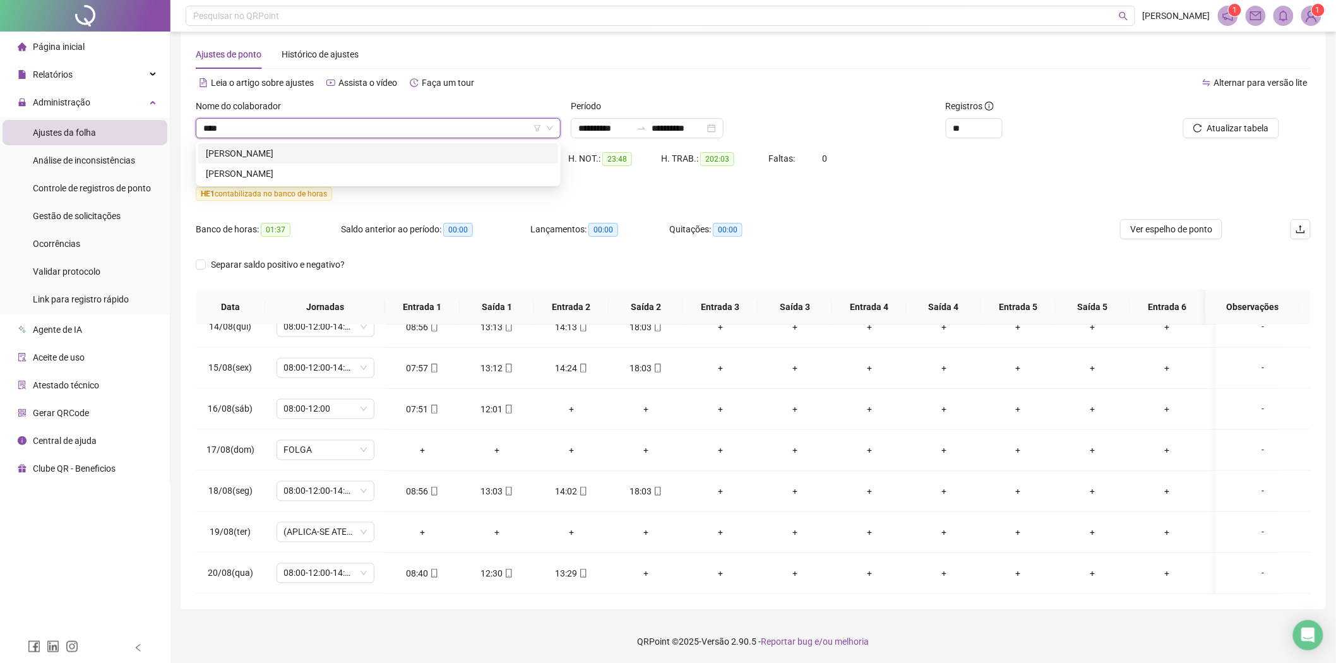
type input "*****"
click at [294, 168] on div "[PERSON_NAME]" at bounding box center [378, 174] width 345 height 14
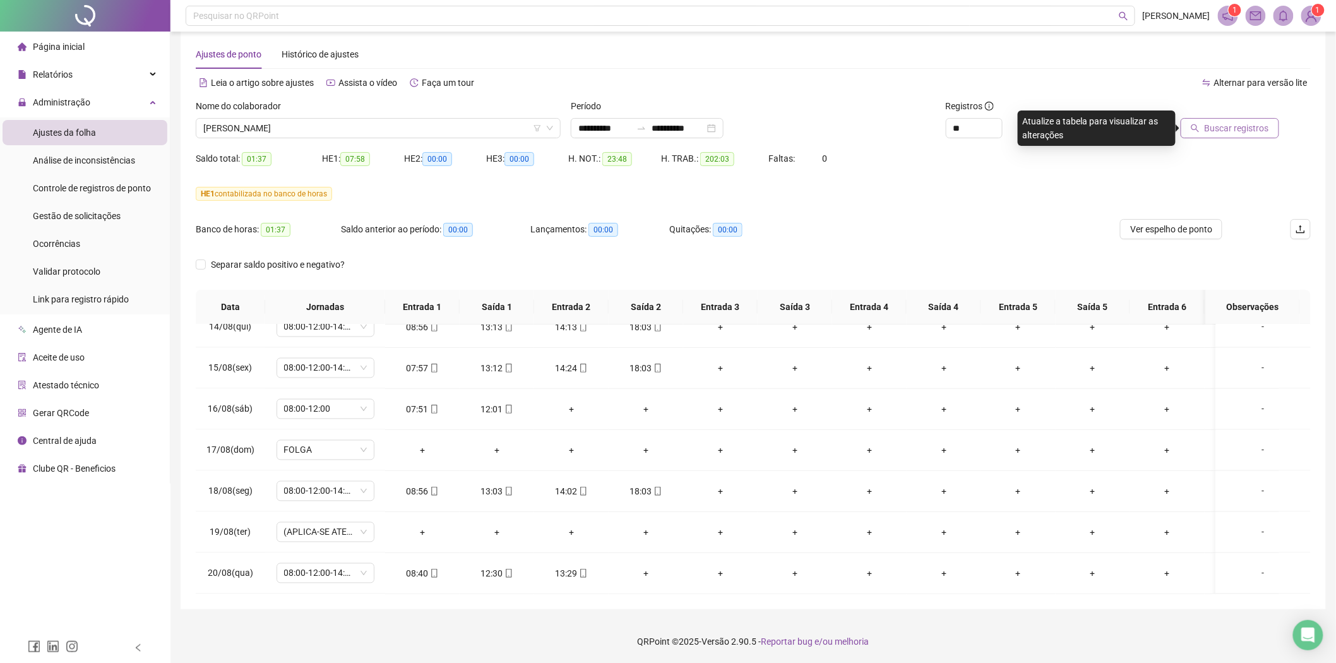
click at [1185, 131] on button "Buscar registros" at bounding box center [1230, 128] width 99 height 20
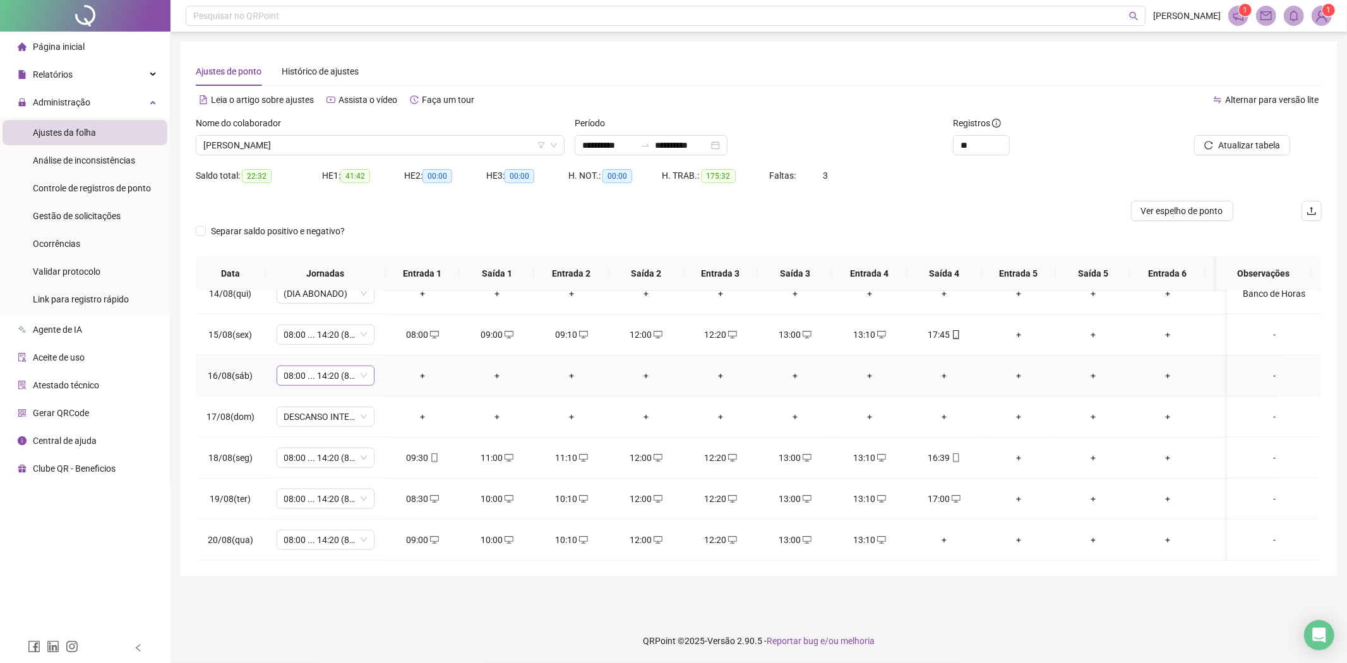
click at [345, 366] on span "08:00 ... 14:20 (8 HORAS)" at bounding box center [325, 375] width 83 height 19
type input "*****"
click at [339, 457] on div "Folga compensatória" at bounding box center [335, 452] width 83 height 14
click at [381, 326] on span "Sim" at bounding box center [385, 332] width 15 height 14
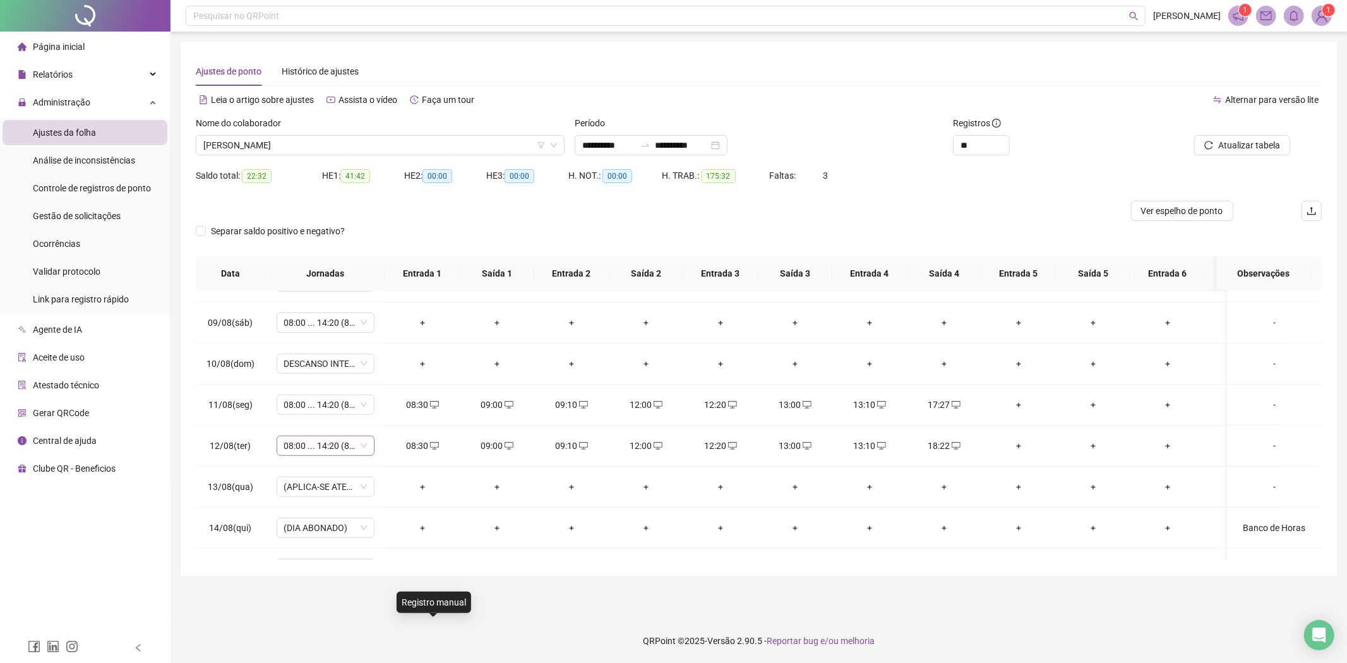
scroll to position [734, 0]
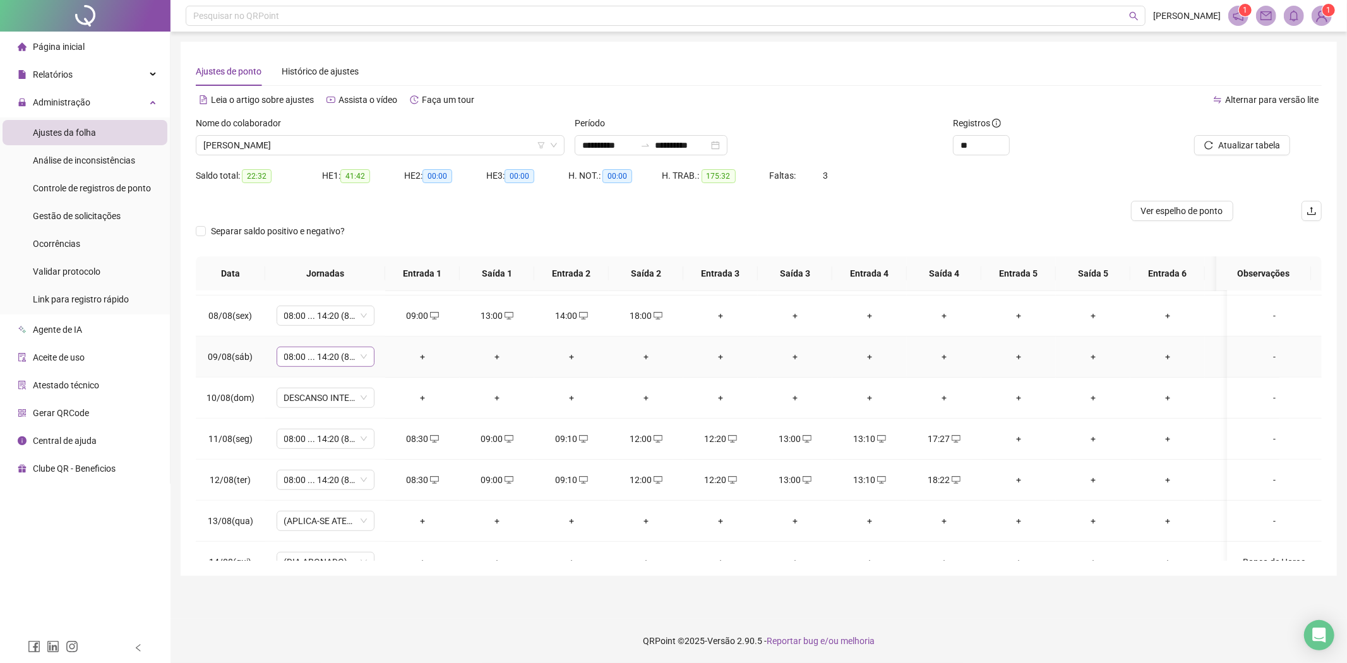
click at [323, 350] on span "08:00 ... 14:20 (8 HORAS)" at bounding box center [325, 356] width 83 height 19
type input "*****"
drag, startPoint x: 309, startPoint y: 404, endPoint x: 316, endPoint y: 442, distance: 38.4
click at [316, 442] on div "Sem carga horária Folga Sem carga horária Folga compensatória" at bounding box center [331, 414] width 106 height 82
click at [316, 442] on div "Folga compensatória" at bounding box center [335, 444] width 83 height 14
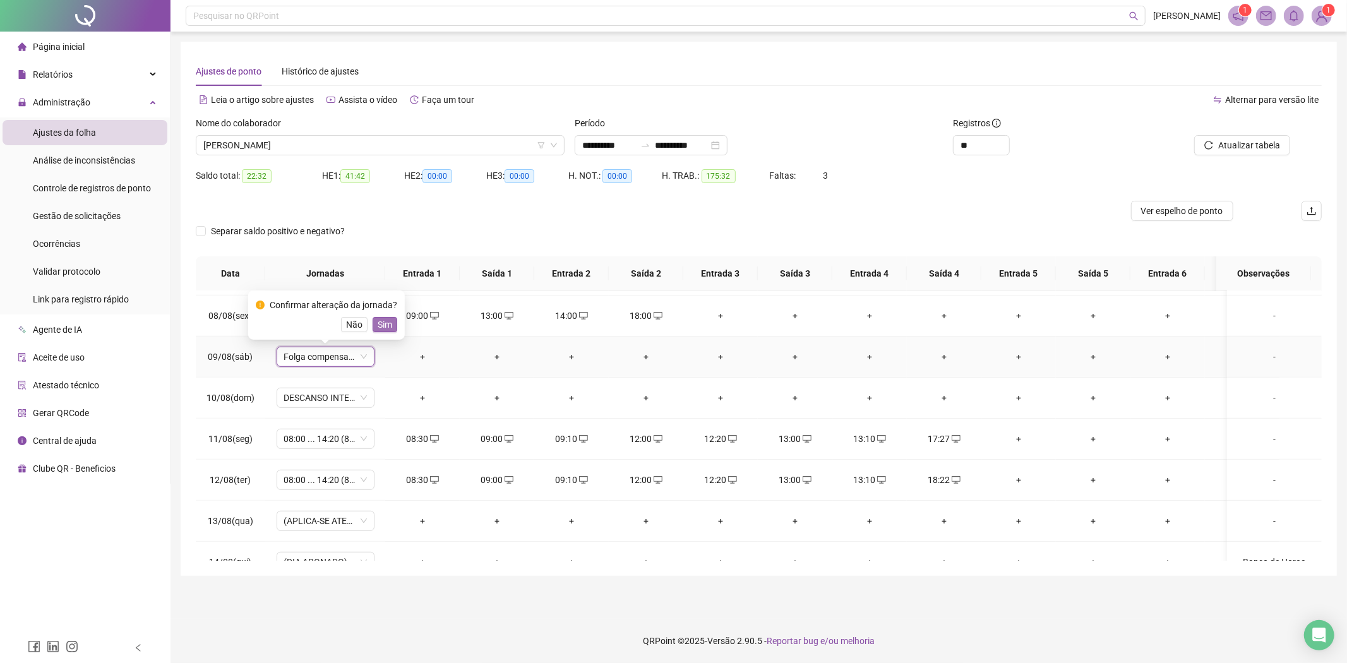
click at [378, 326] on span "Sim" at bounding box center [385, 325] width 15 height 14
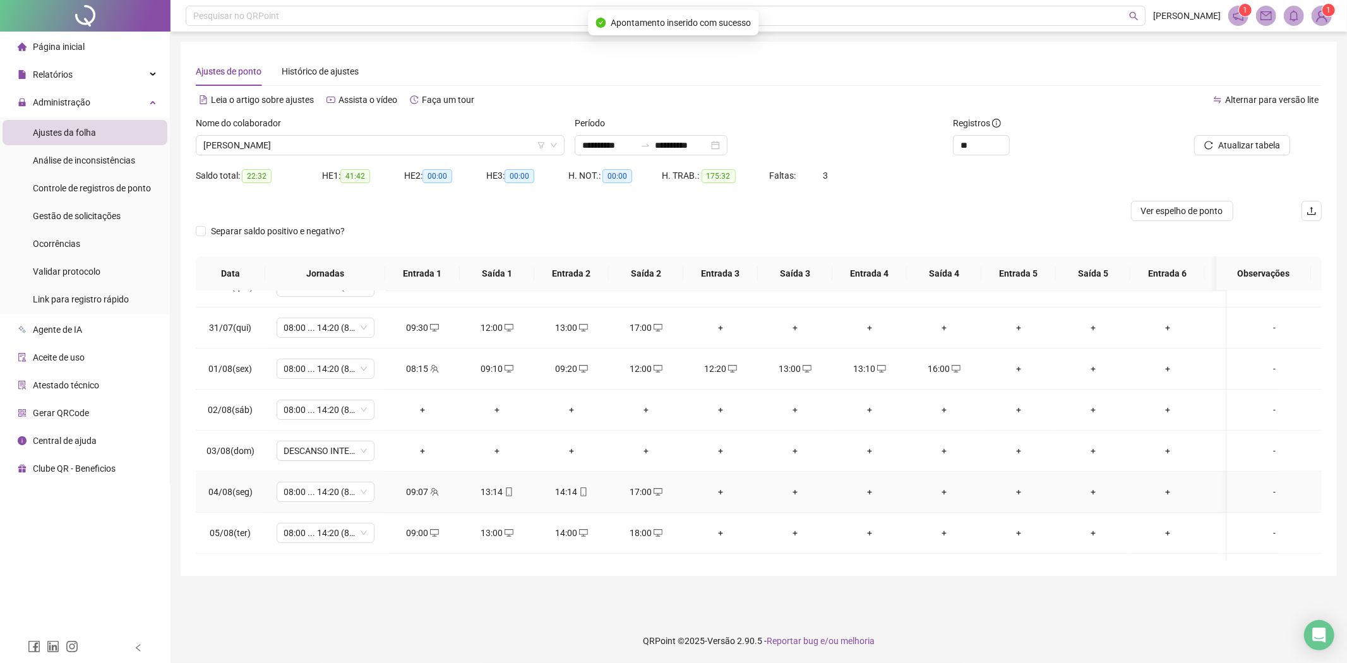
scroll to position [383, 0]
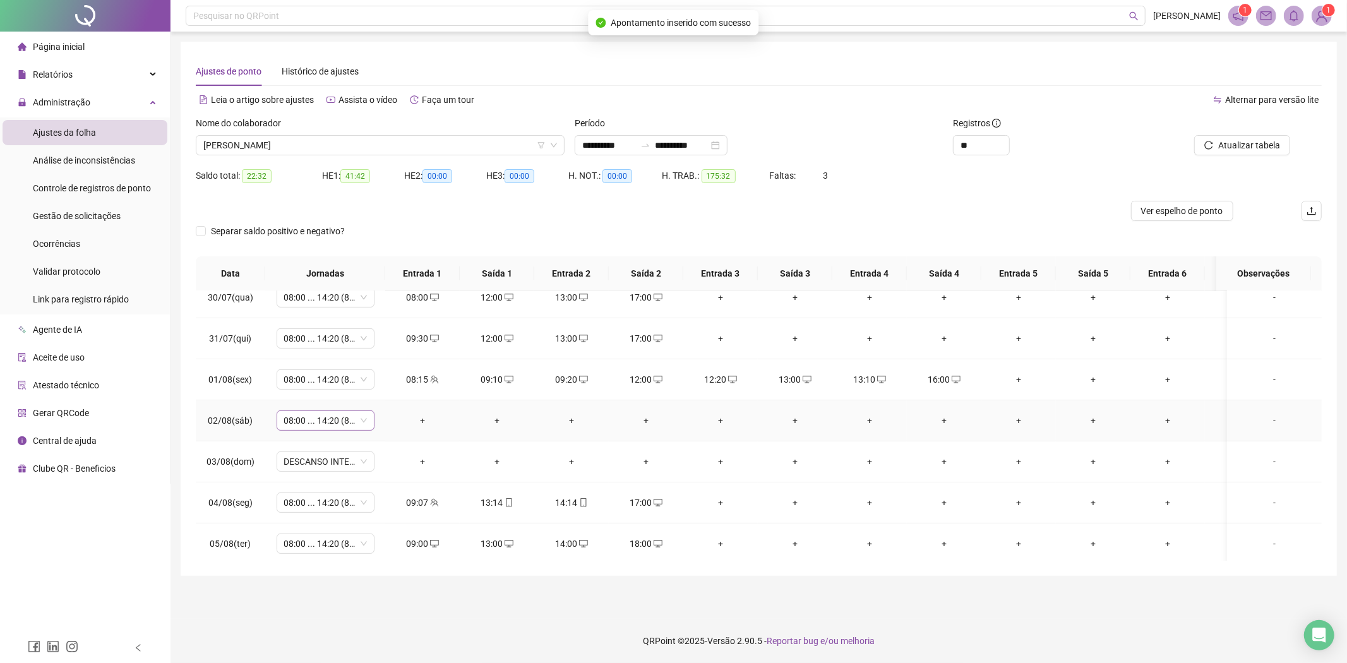
click at [330, 421] on span "08:00 ... 14:20 (8 HORAS)" at bounding box center [325, 420] width 83 height 19
type input "****"
click at [338, 513] on div "Folga compensatória" at bounding box center [335, 507] width 83 height 14
click at [381, 390] on span "Sim" at bounding box center [385, 388] width 15 height 14
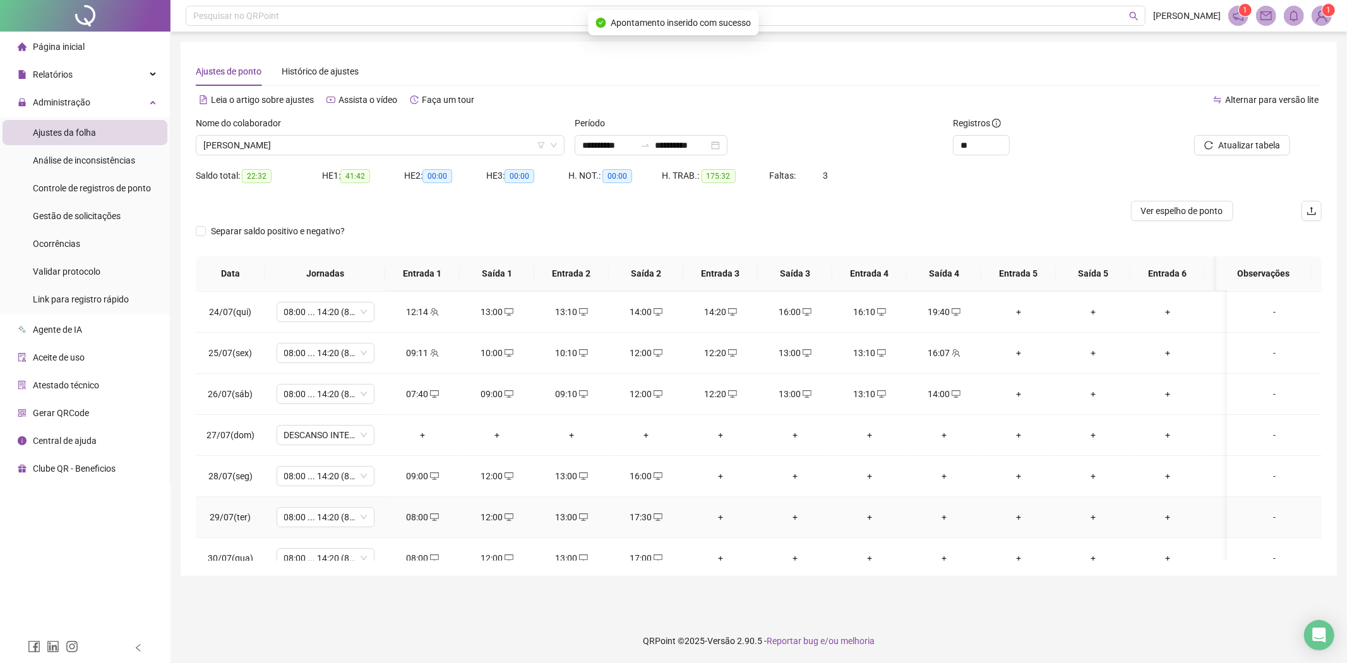
scroll to position [0, 0]
click at [1273, 140] on span "Atualizar tabela" at bounding box center [1249, 145] width 62 height 14
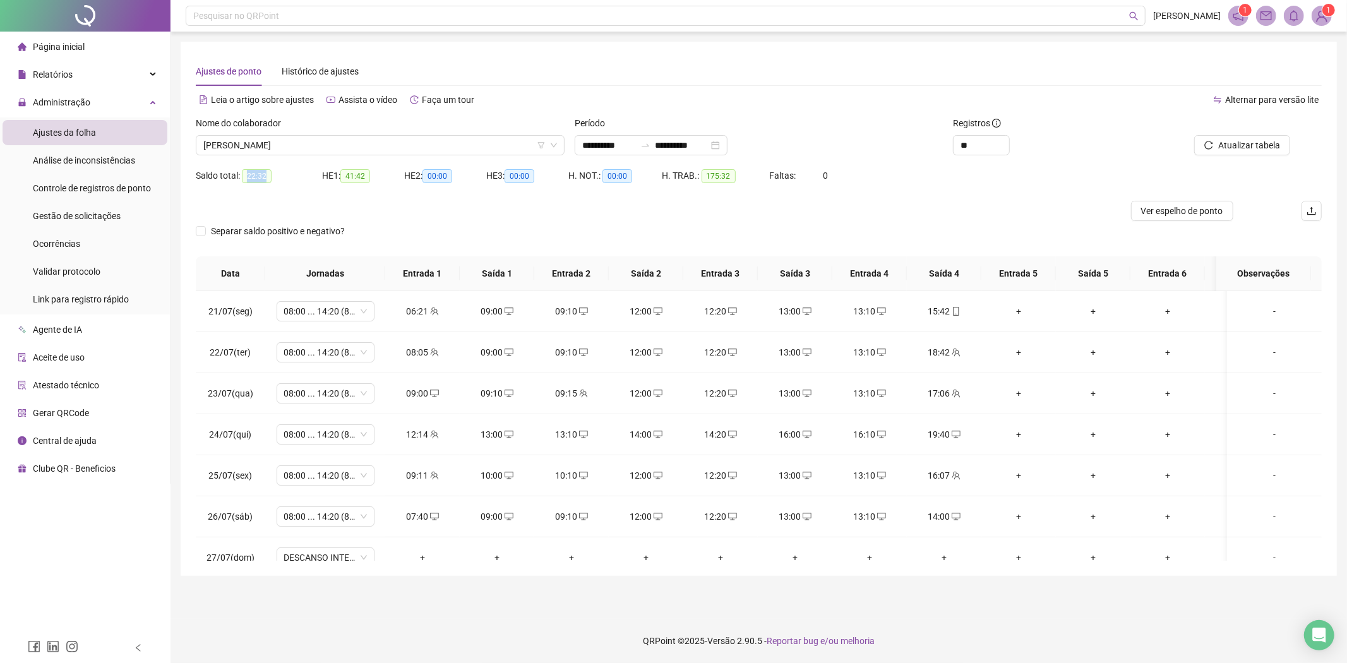
drag, startPoint x: 244, startPoint y: 181, endPoint x: 337, endPoint y: 203, distance: 95.0
click at [275, 174] on div "Saldo total: 22:32" at bounding box center [259, 176] width 126 height 15
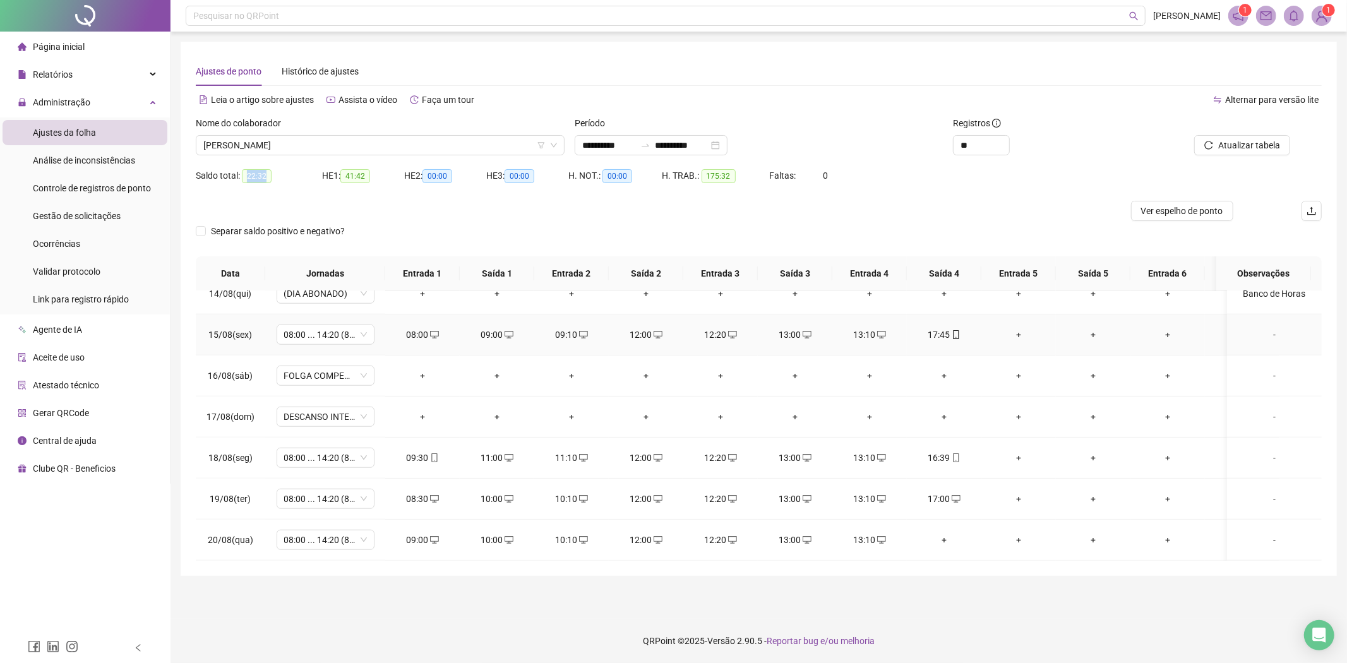
scroll to position [1015, 0]
click at [1182, 204] on span "Ver espelho de ponto" at bounding box center [1182, 211] width 82 height 14
